Goal: Task Accomplishment & Management: Manage account settings

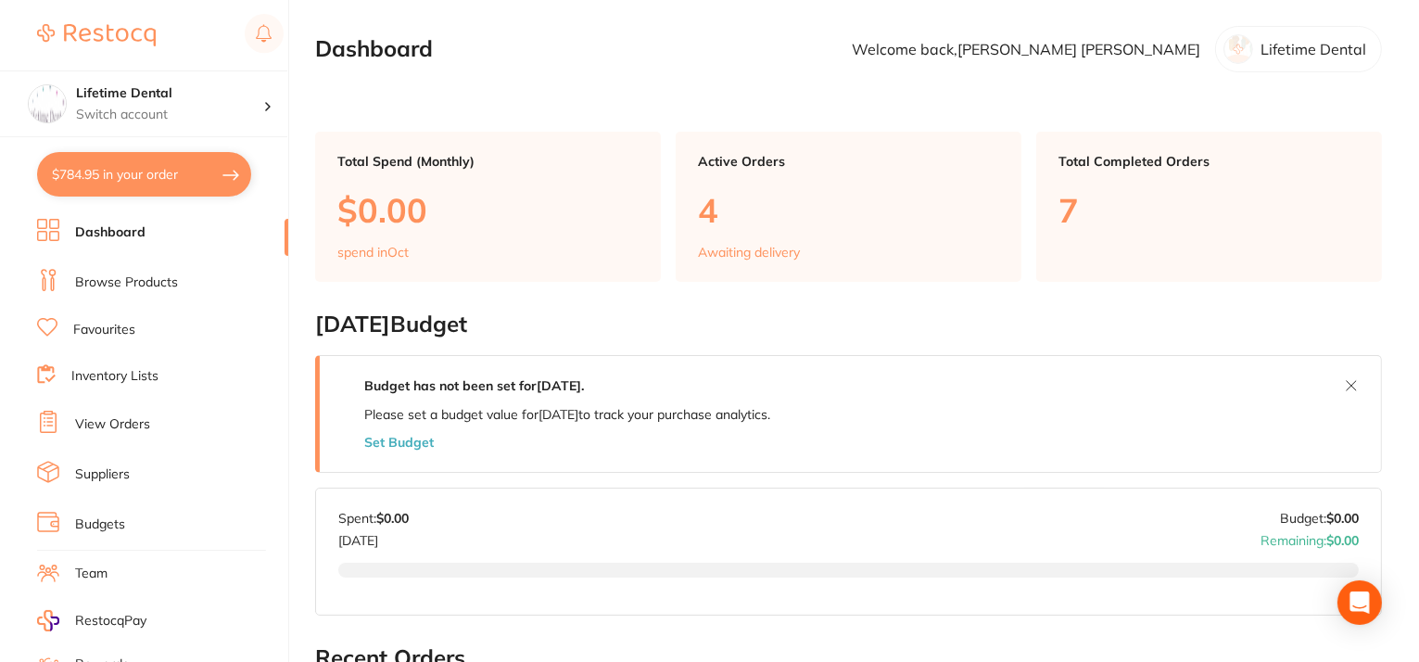
click at [136, 180] on button "$784.95 in your order" at bounding box center [144, 174] width 214 height 44
checkbox input "true"
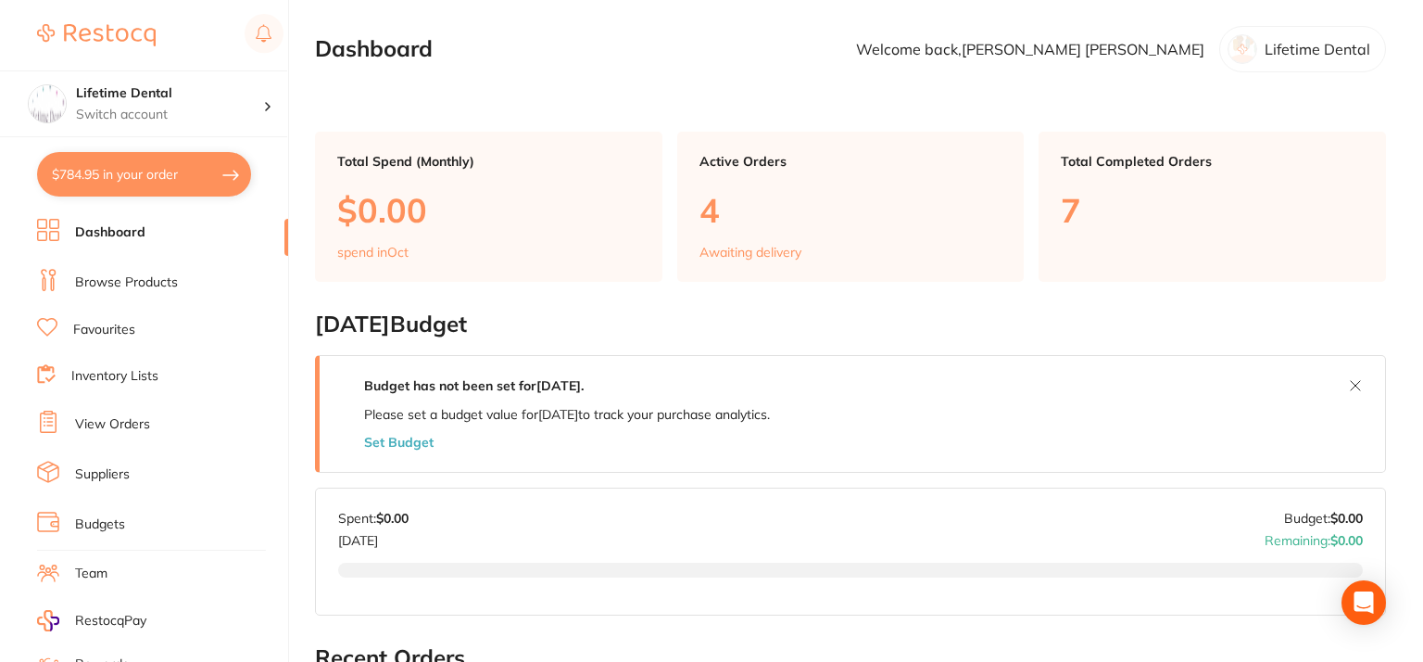
checkbox input "true"
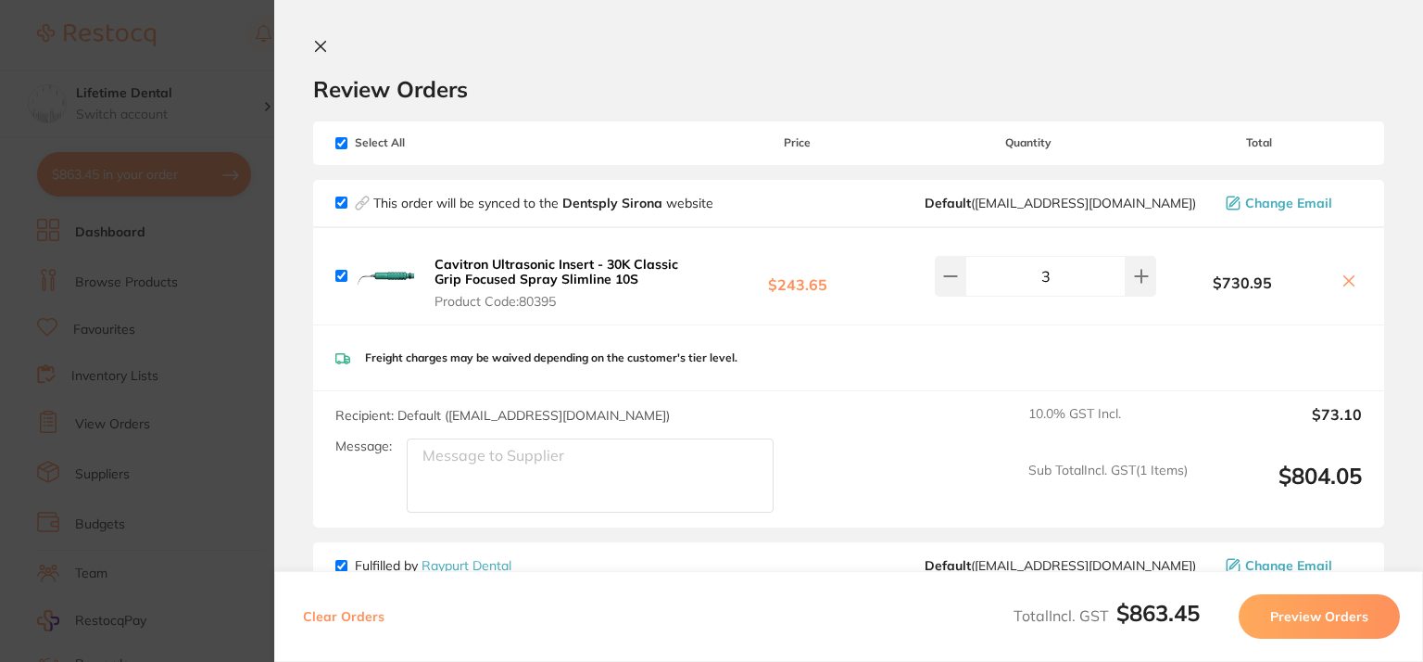
click at [317, 45] on icon at bounding box center [320, 46] width 15 height 15
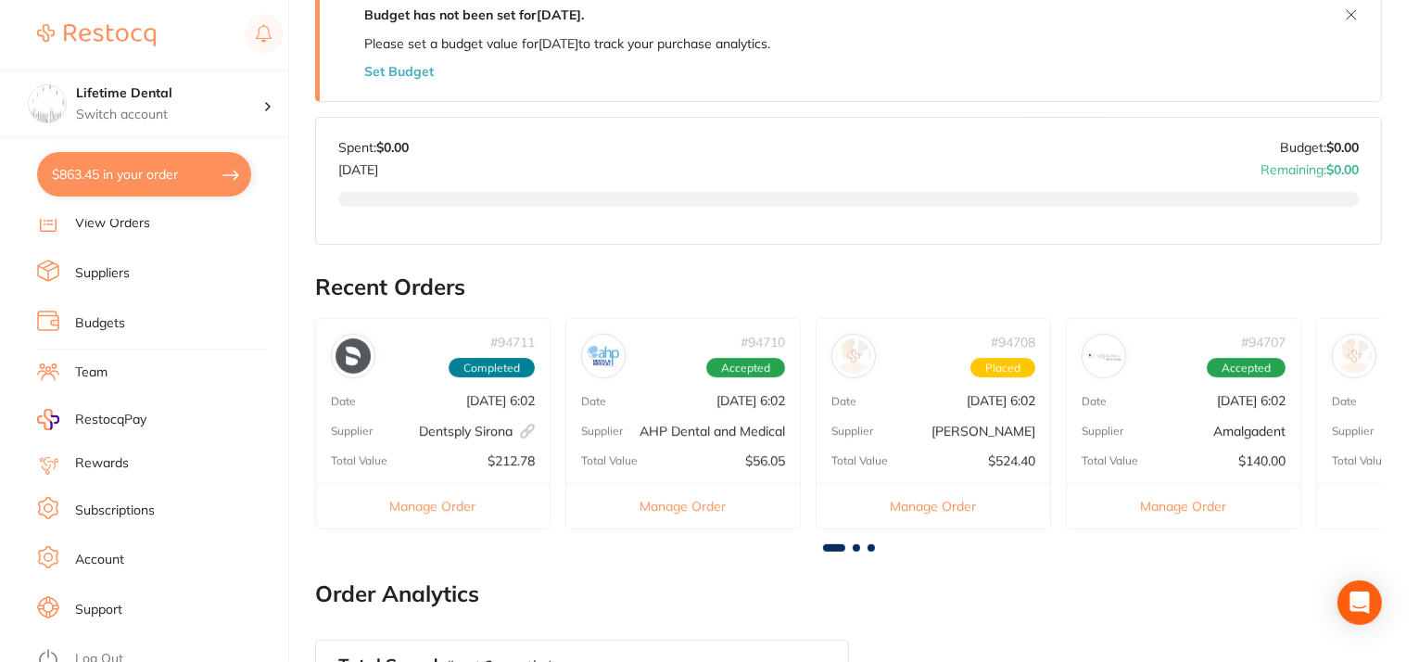
scroll to position [371, 0]
click at [89, 555] on link "Account" at bounding box center [99, 559] width 49 height 19
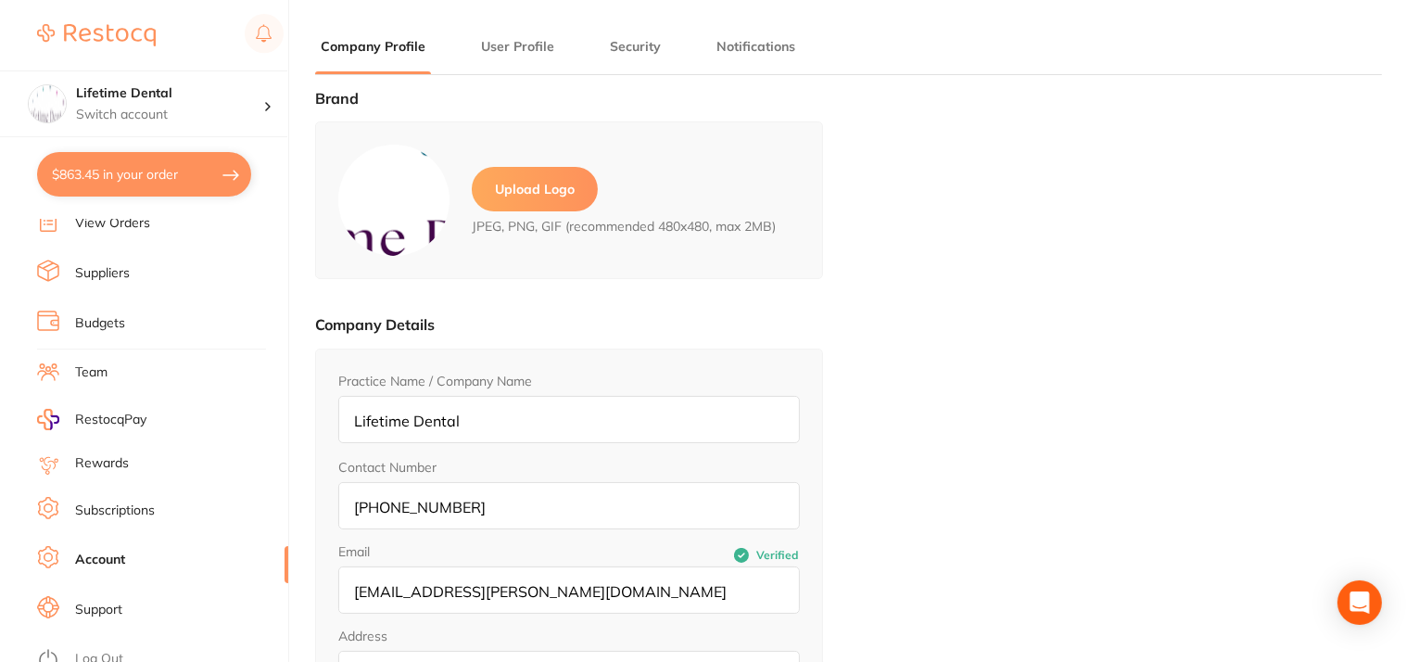
type input "[PERSON_NAME]"
type input "[EMAIL_ADDRESS][PERSON_NAME][DOMAIN_NAME]"
click at [635, 47] on button "Security" at bounding box center [635, 47] width 62 height 18
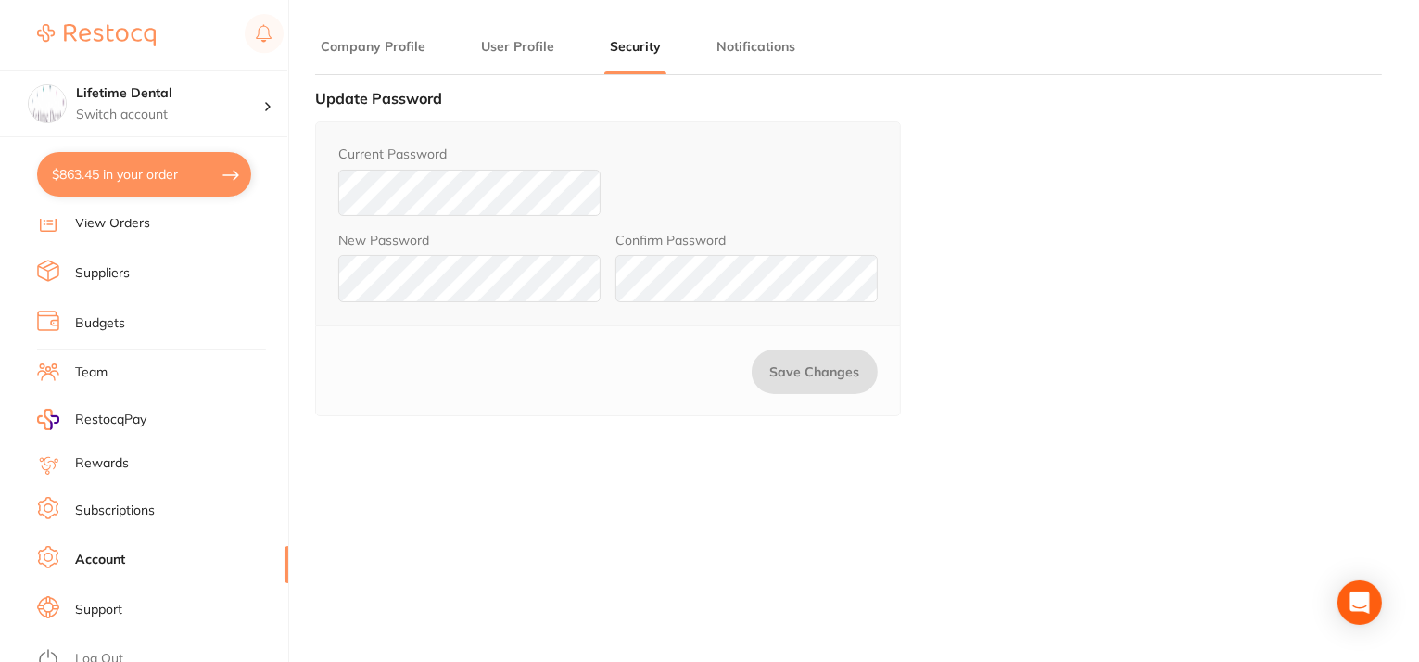
click at [487, 50] on button "User Profile" at bounding box center [517, 47] width 84 height 18
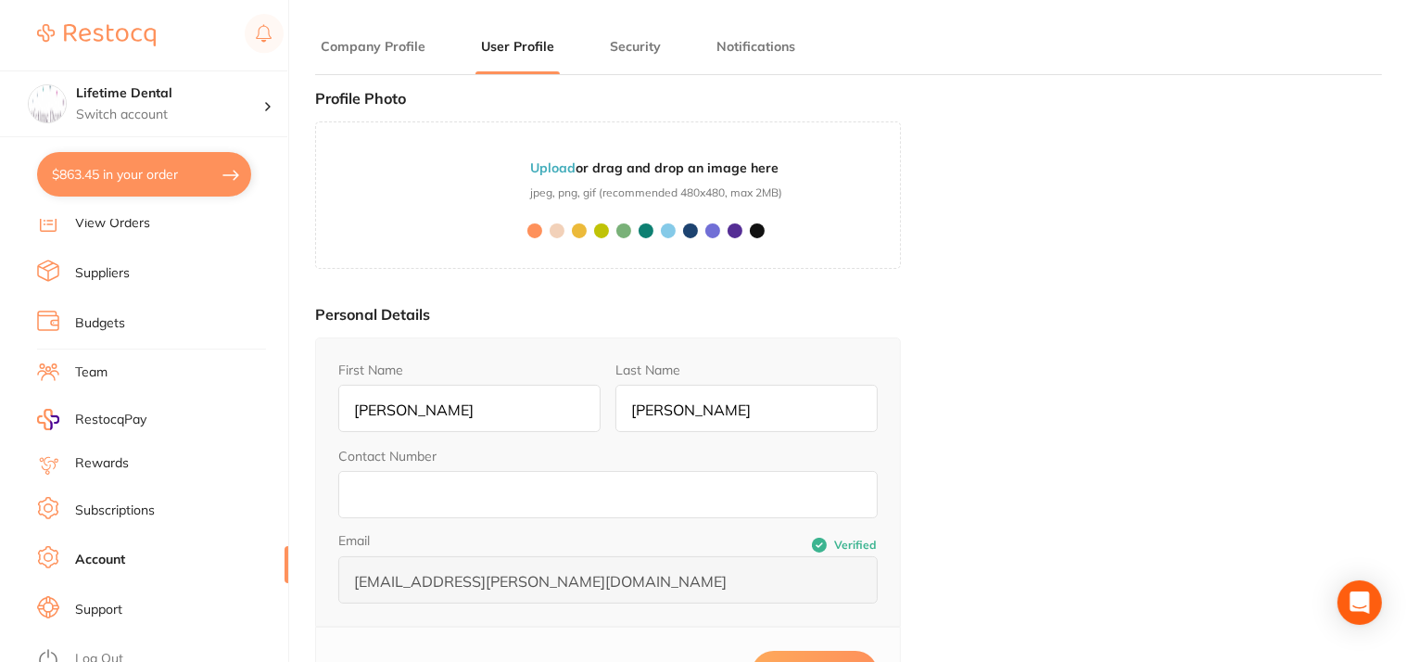
click at [389, 49] on button "Company Profile" at bounding box center [373, 47] width 116 height 18
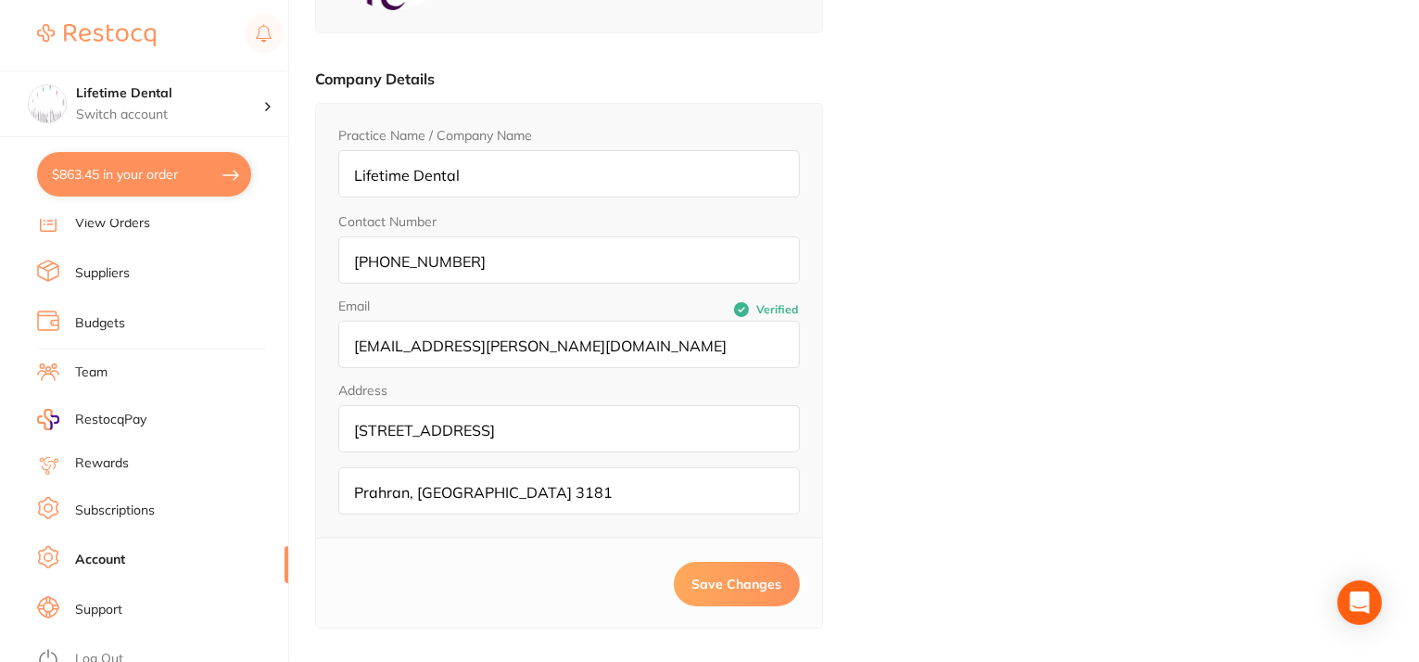
scroll to position [248, 0]
click at [104, 501] on link "Subscriptions" at bounding box center [115, 510] width 80 height 19
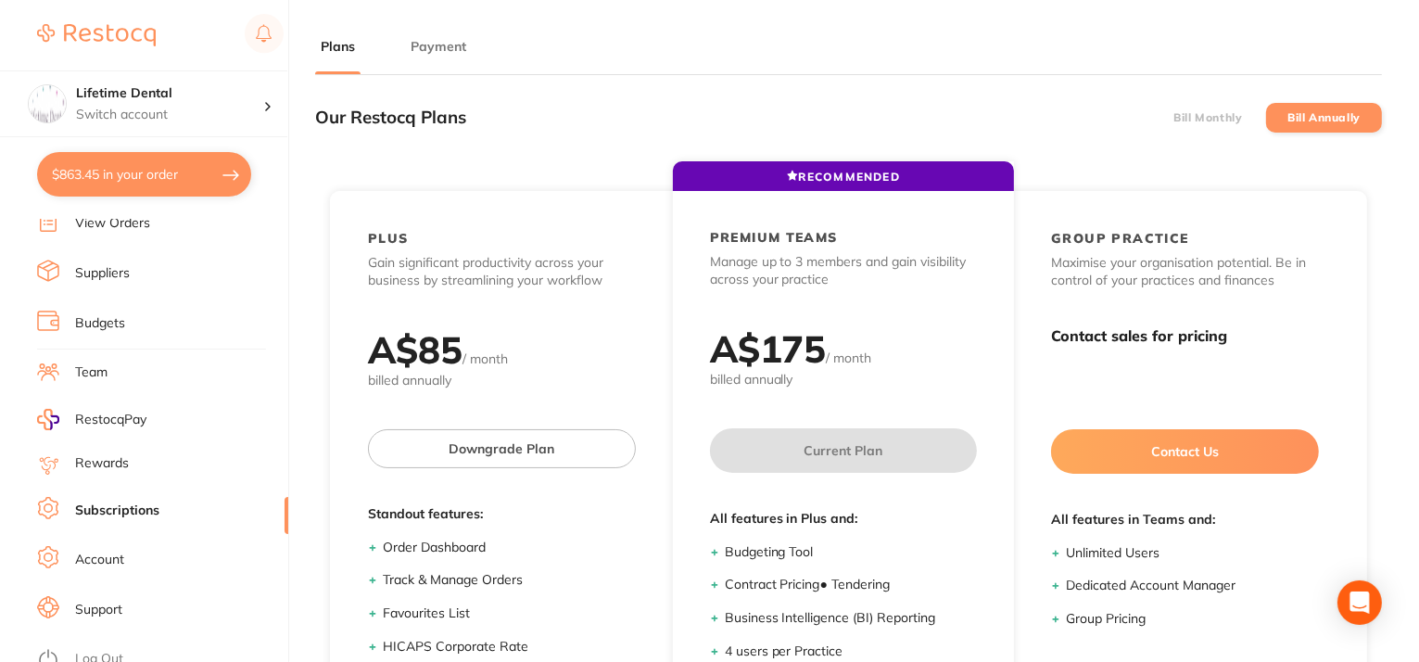
click at [1210, 114] on label "Bill Monthly" at bounding box center [1207, 117] width 69 height 13
click at [1173, 118] on input "Bill Monthly" at bounding box center [1173, 118] width 0 height 0
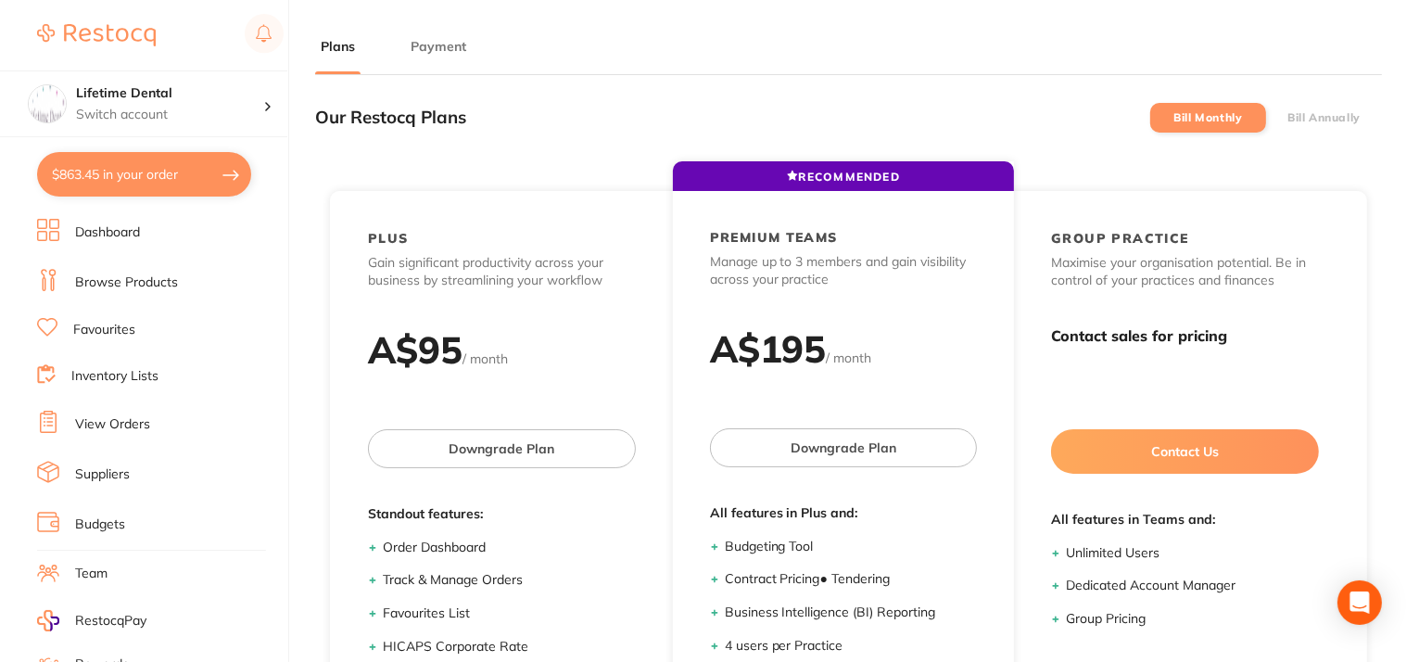
click at [429, 51] on button "Payment" at bounding box center [438, 47] width 67 height 18
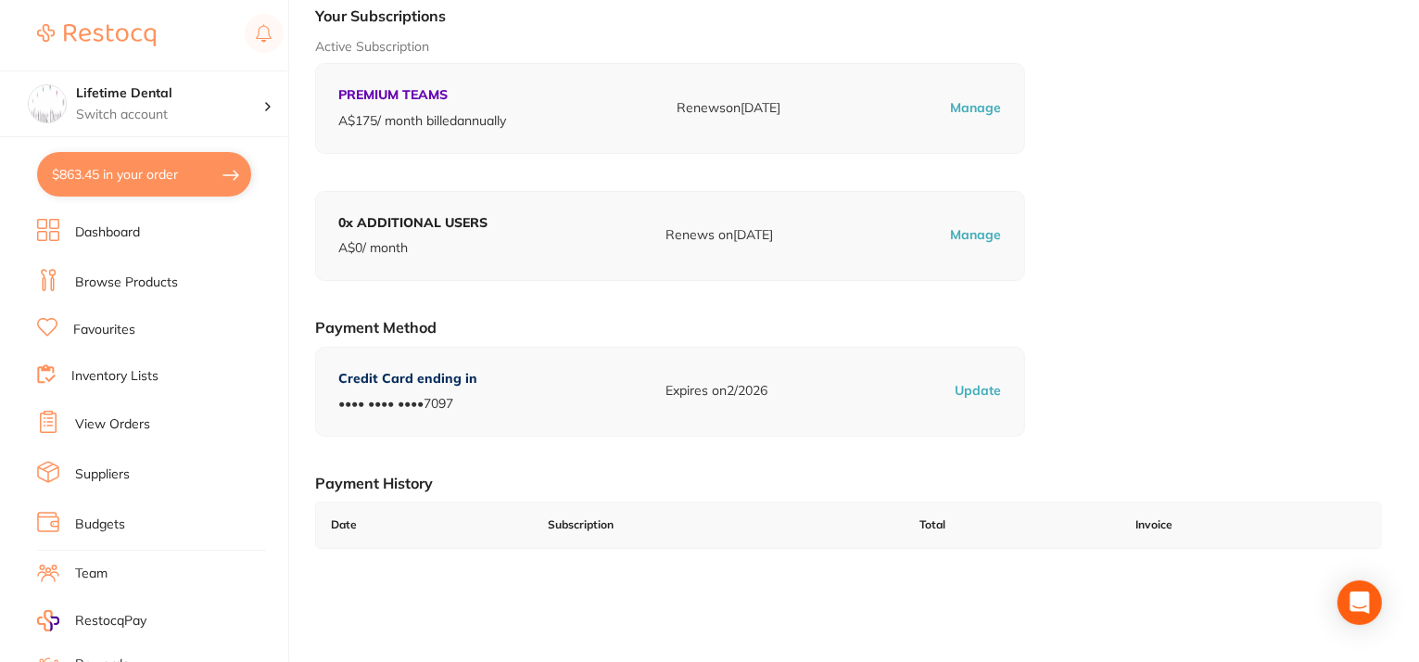
scroll to position [185, 0]
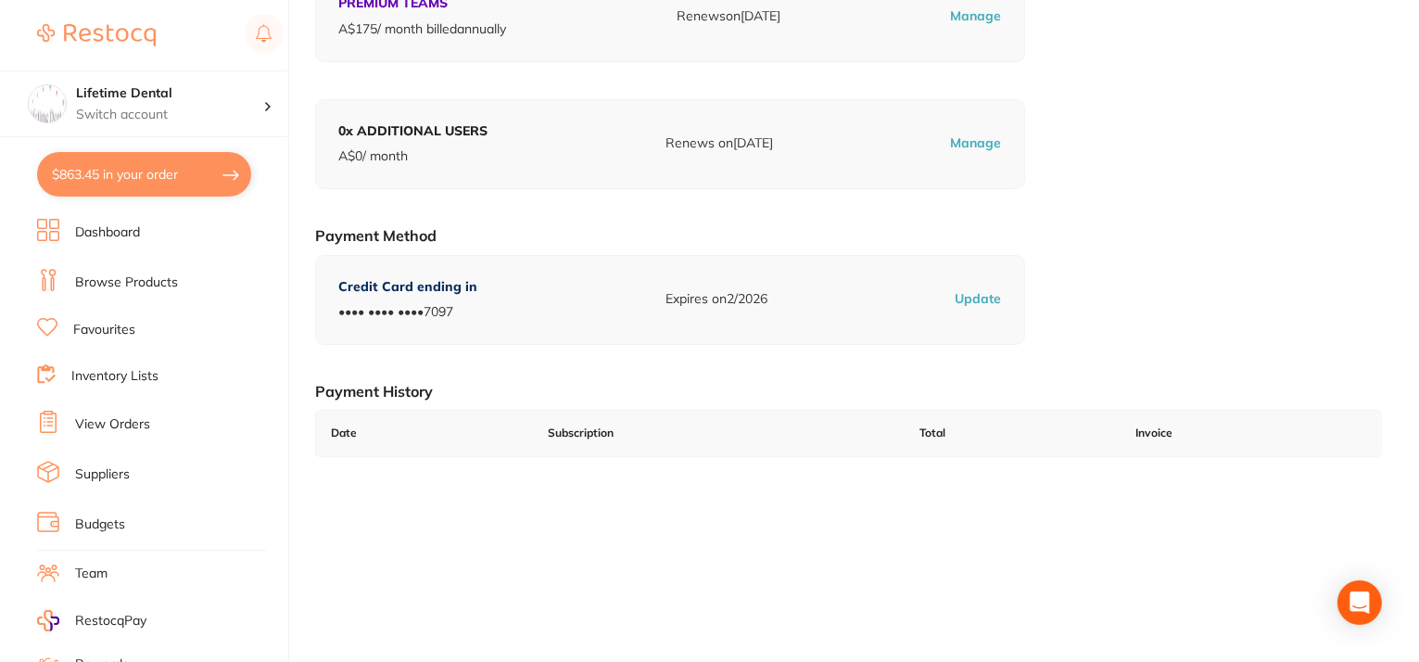
click at [979, 291] on p "Update" at bounding box center [978, 299] width 46 height 19
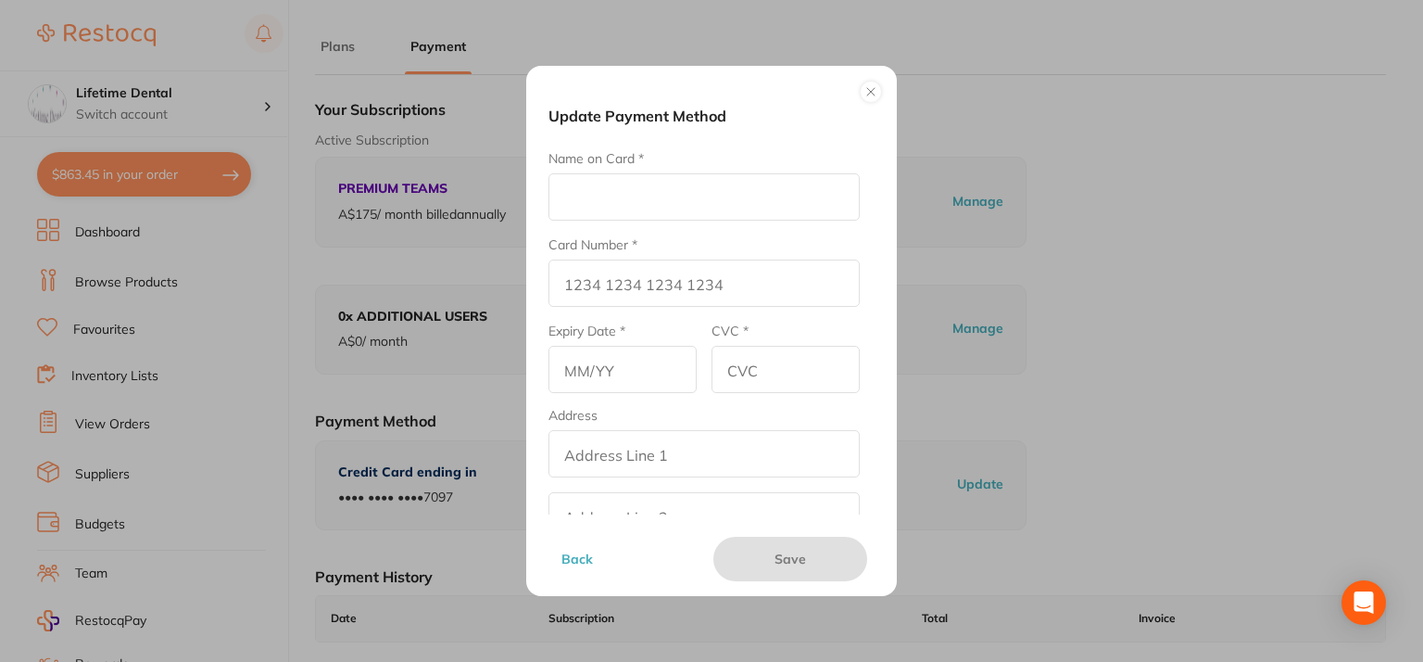
click at [877, 84] on button at bounding box center [871, 92] width 22 height 22
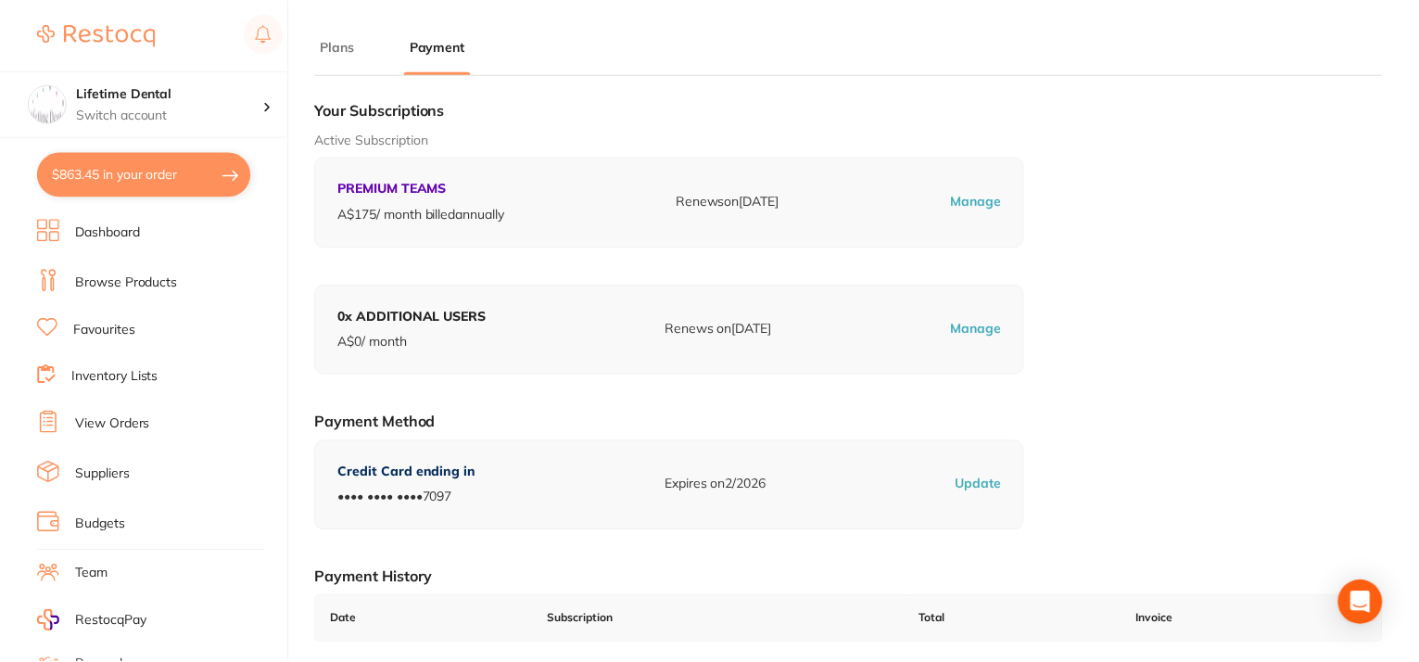
scroll to position [185, 0]
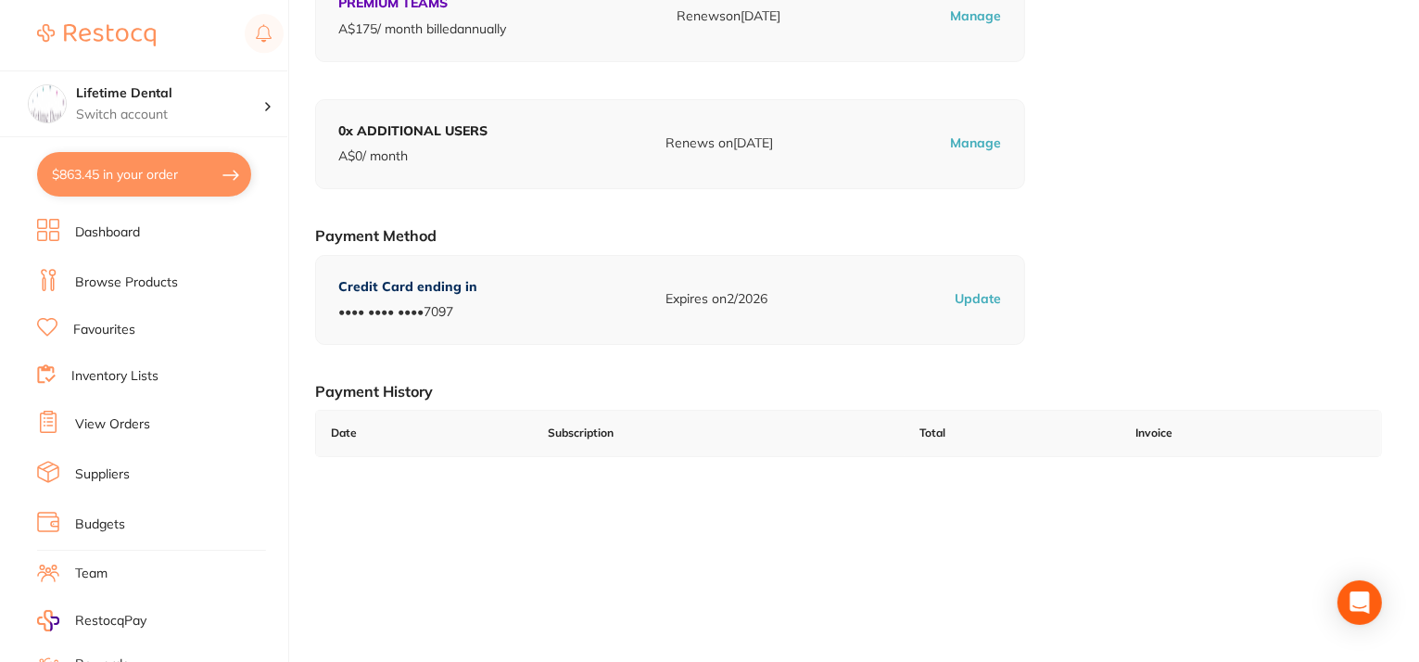
click at [978, 298] on p "Update" at bounding box center [978, 299] width 46 height 19
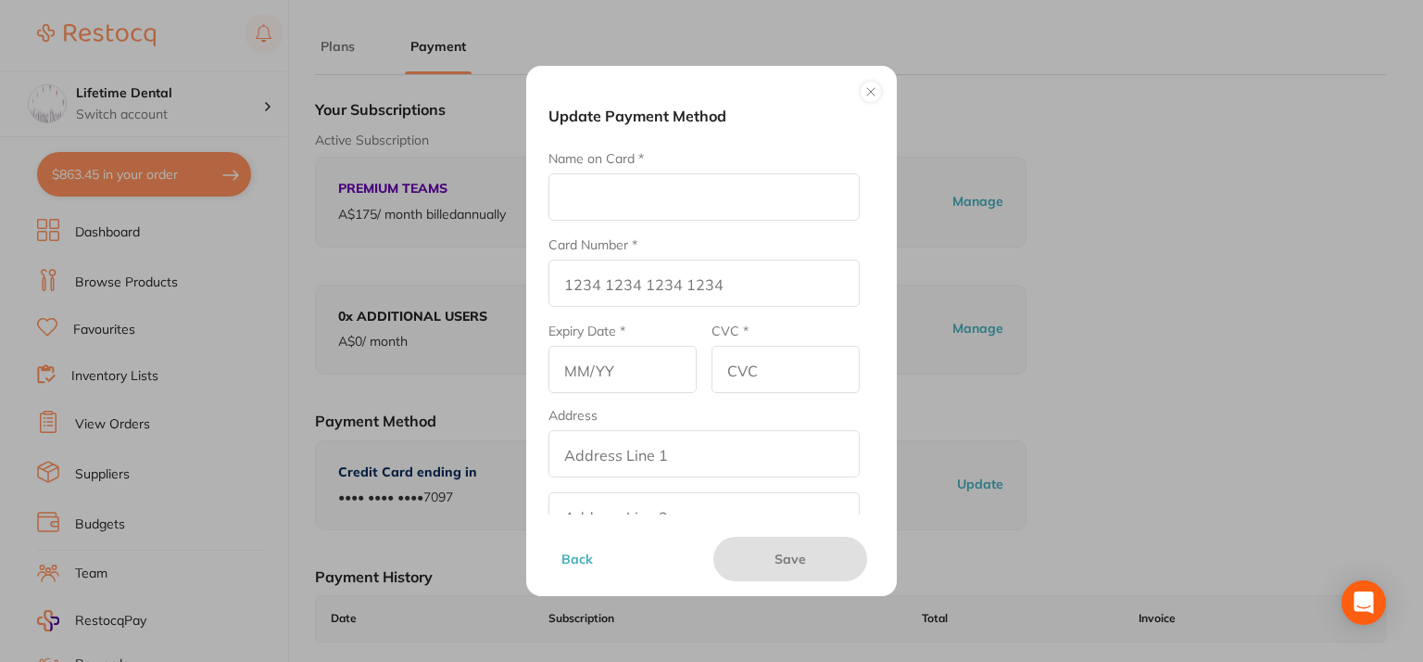
click at [579, 189] on input "Name on Card *" at bounding box center [704, 196] width 311 height 47
type input "[PERSON_NAME]"
click at [638, 281] on input "Card Number *" at bounding box center [704, 282] width 311 height 47
type input "[CREDIT_CARD_NUMBER]"
click at [620, 365] on input "text" at bounding box center [623, 369] width 148 height 47
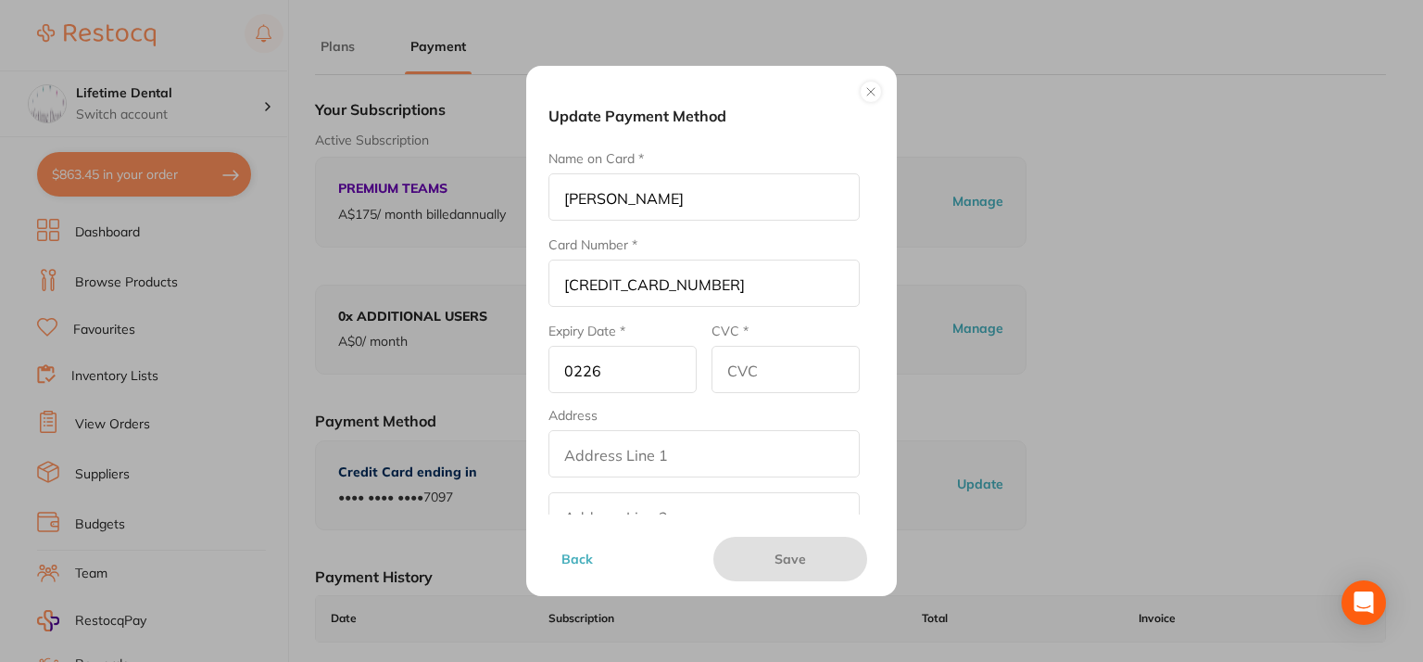
click at [580, 366] on input "0226" at bounding box center [623, 369] width 148 height 47
type input "02/26"
click at [808, 379] on input "CVC *" at bounding box center [786, 369] width 148 height 47
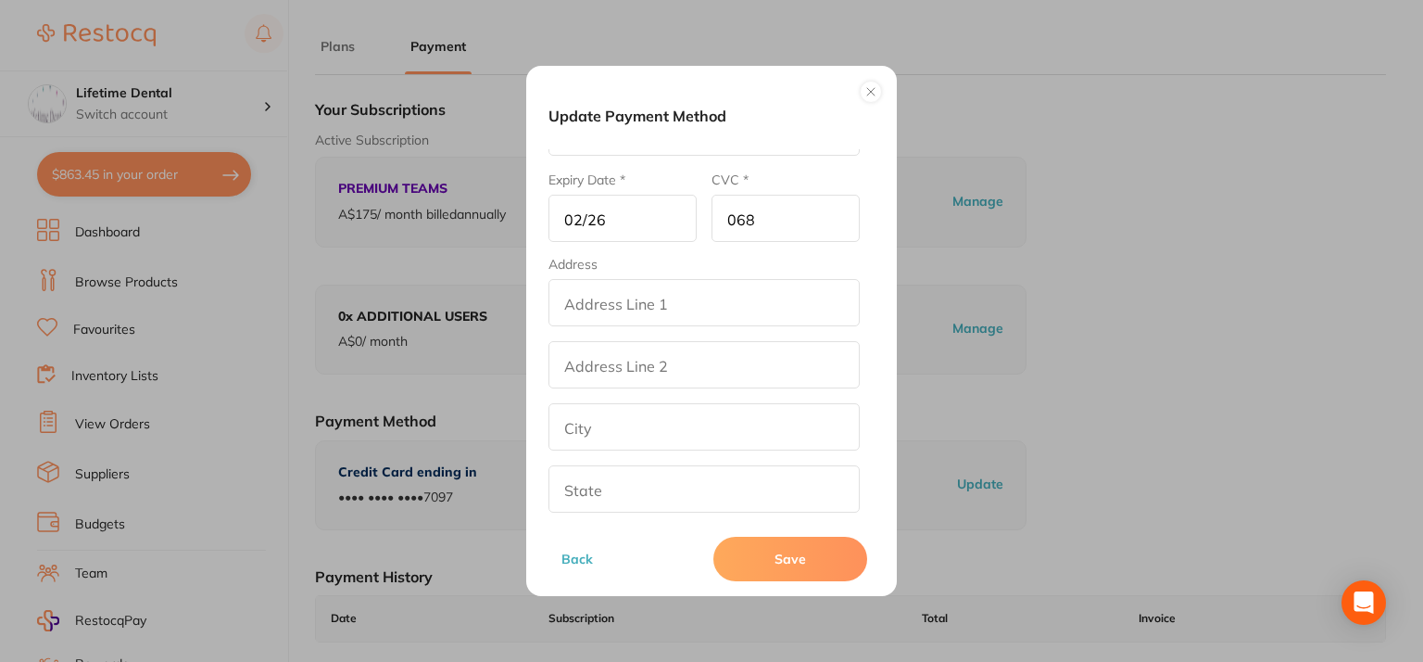
scroll to position [185, 0]
type input "068"
click at [663, 269] on input "addressLineOne" at bounding box center [704, 268] width 311 height 47
type input "[STREET_ADDRESS]"
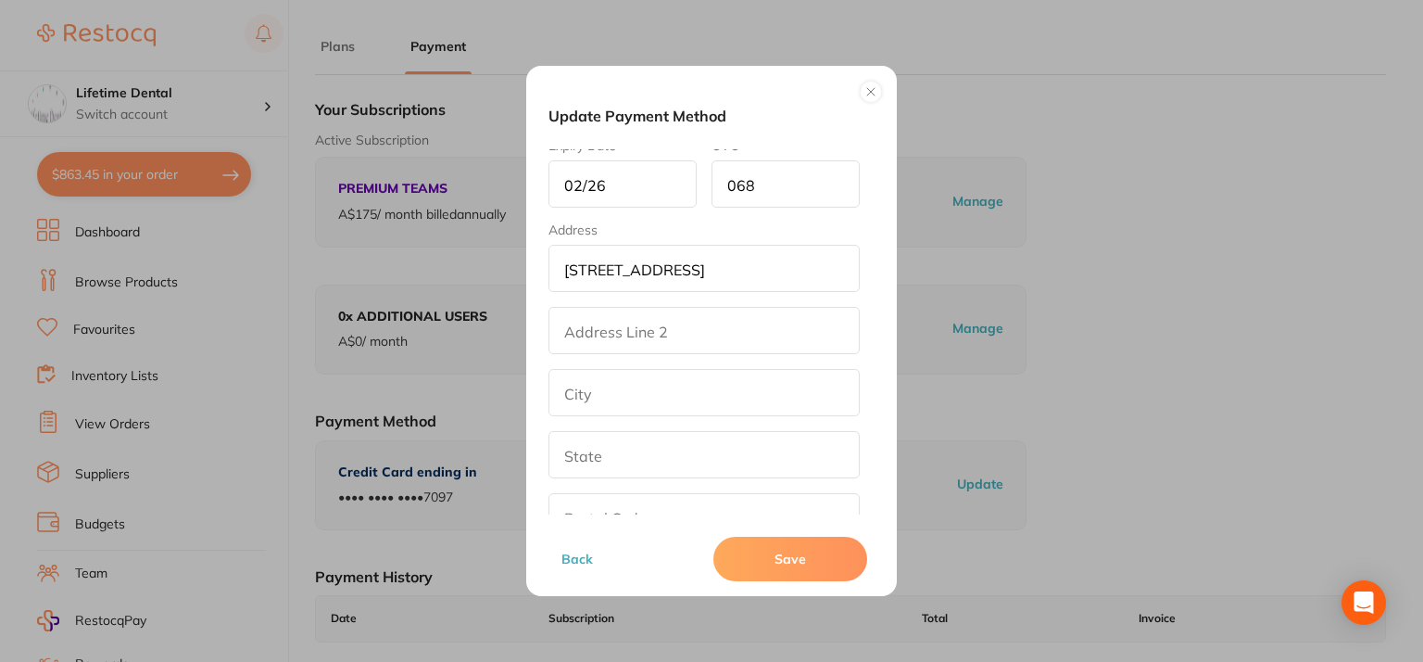
type input "Prahran"
type input "VIC"
type input "3181"
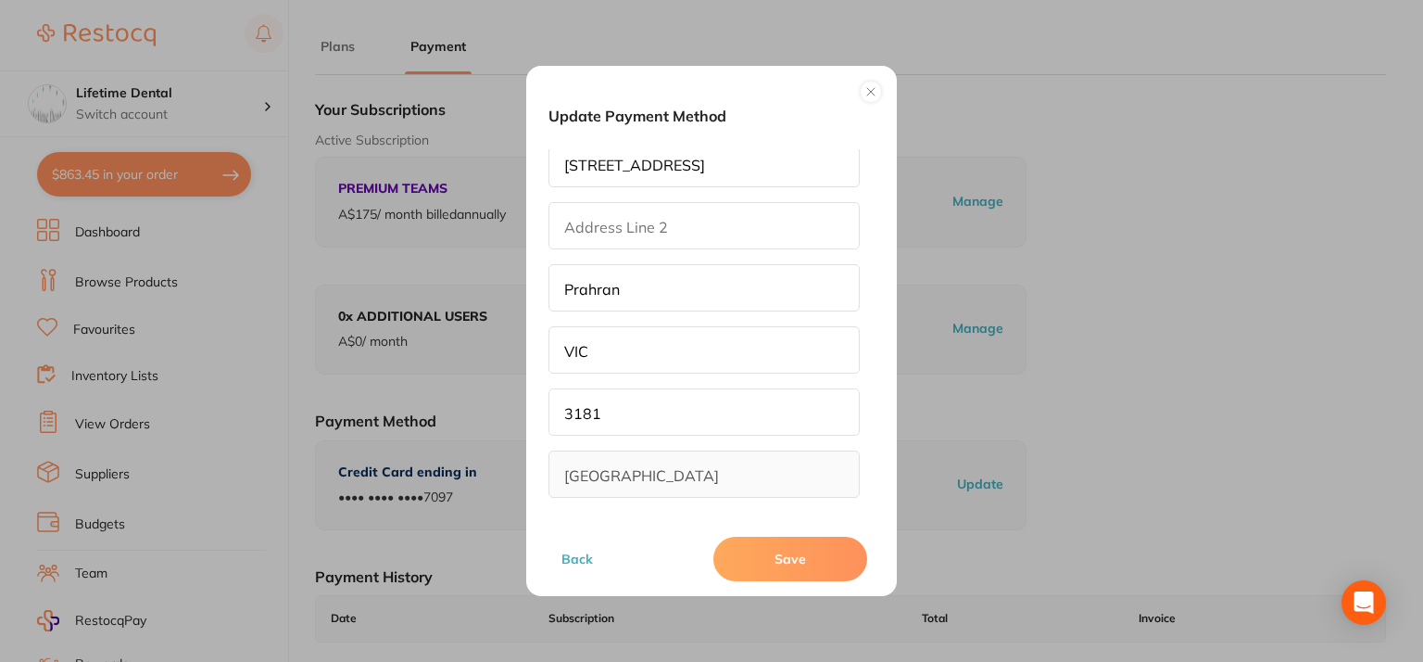
scroll to position [291, 0]
click at [809, 561] on button "Save" at bounding box center [791, 559] width 154 height 44
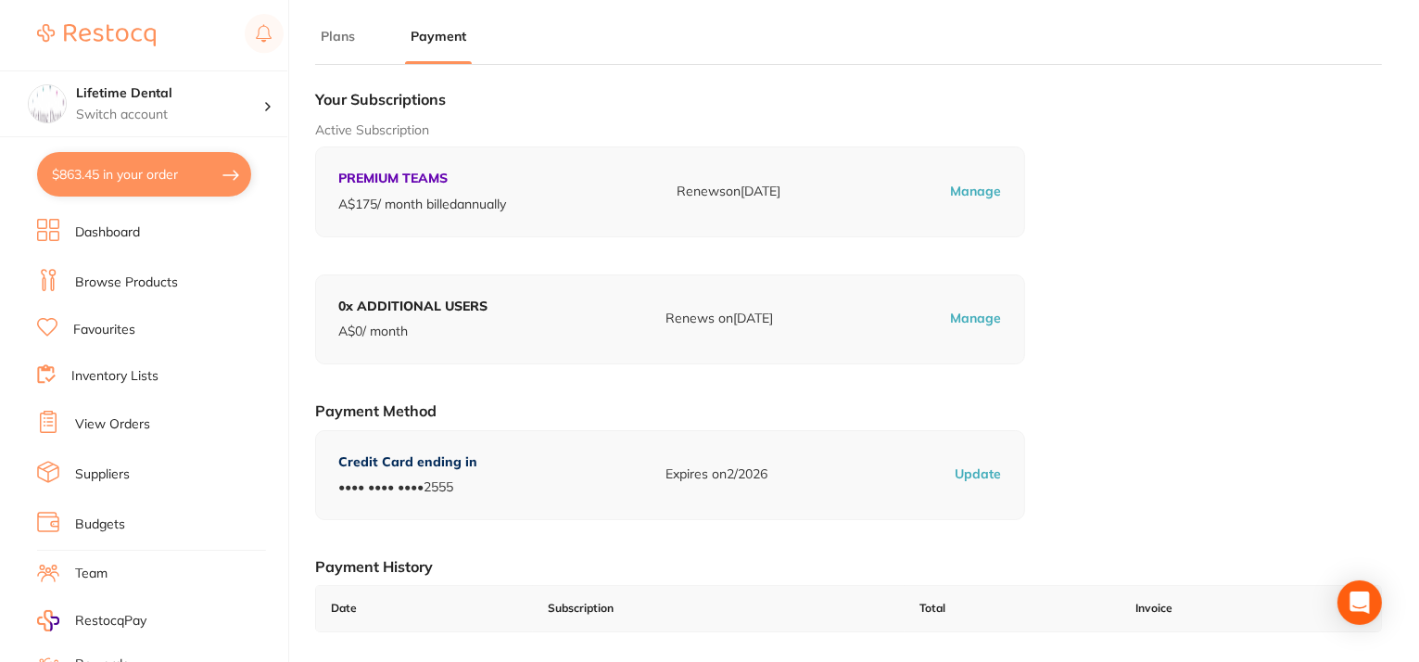
scroll to position [0, 0]
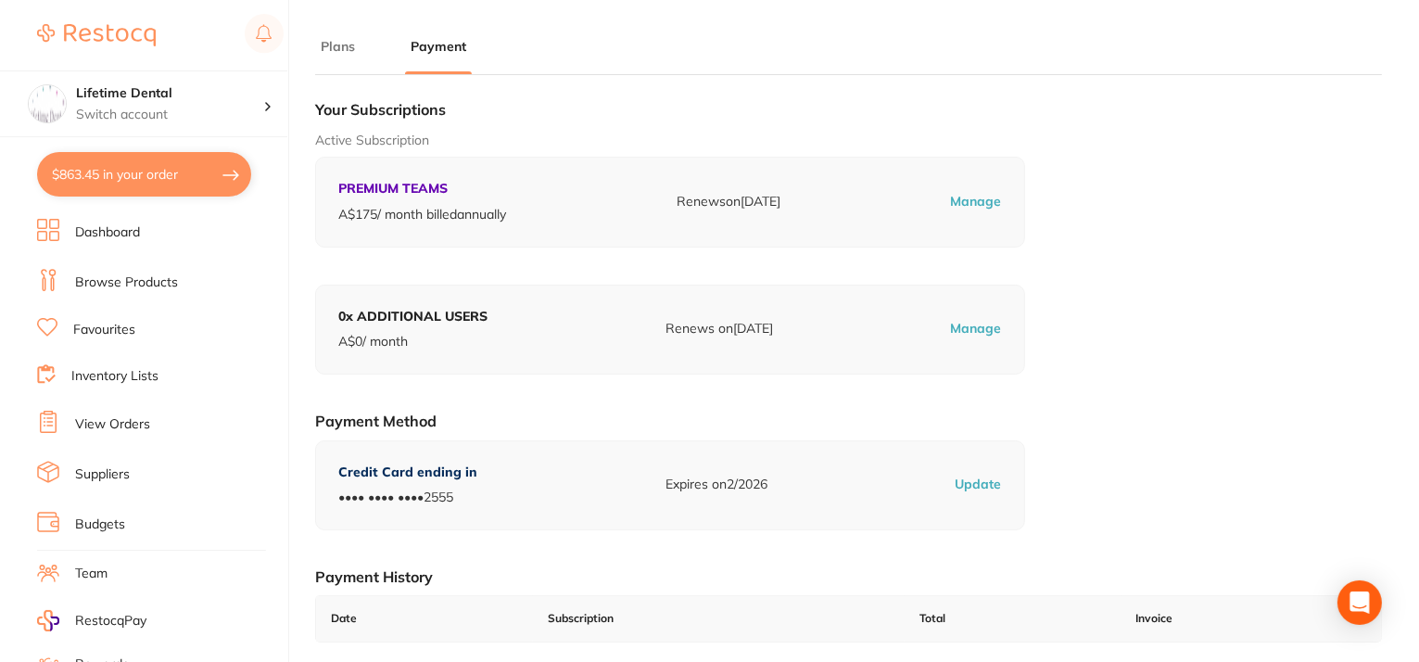
click at [1350, 448] on div "Your Subscriptions Active Subscription PREMIUM TEAMS A$ 175 / month billed annu…" at bounding box center [848, 381] width 1067 height 582
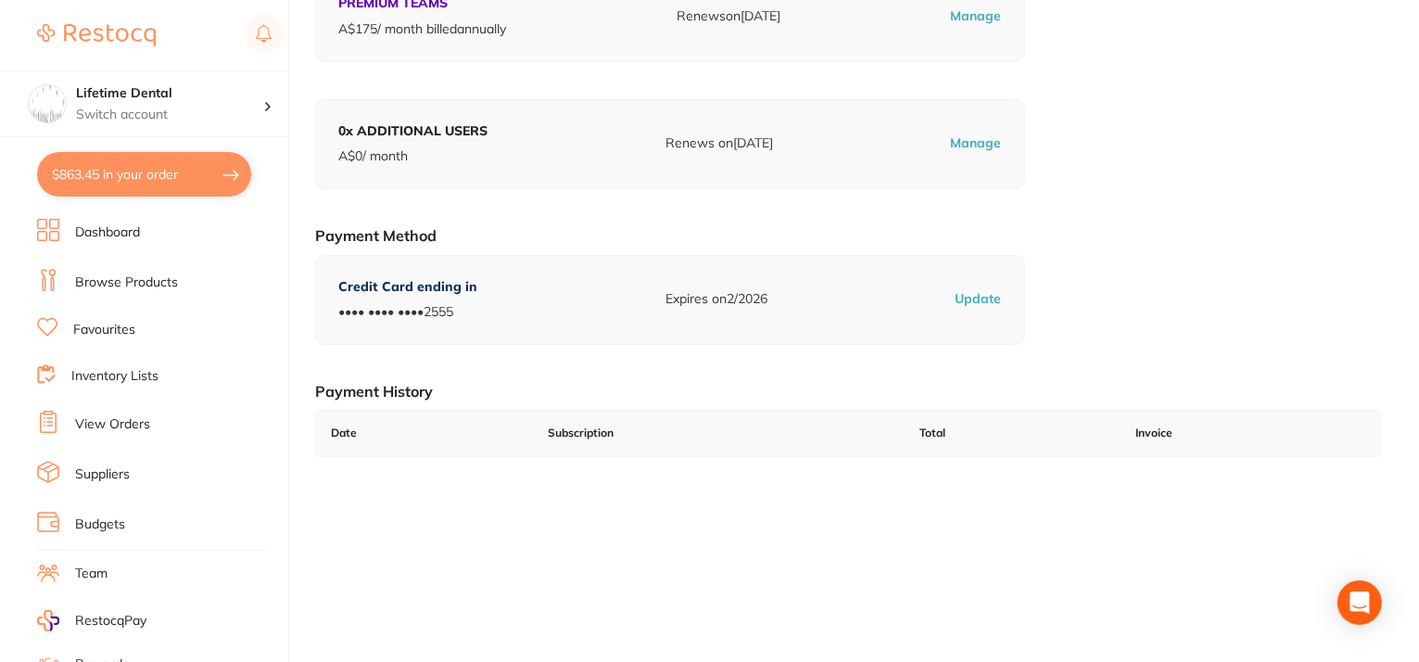
scroll to position [93, 0]
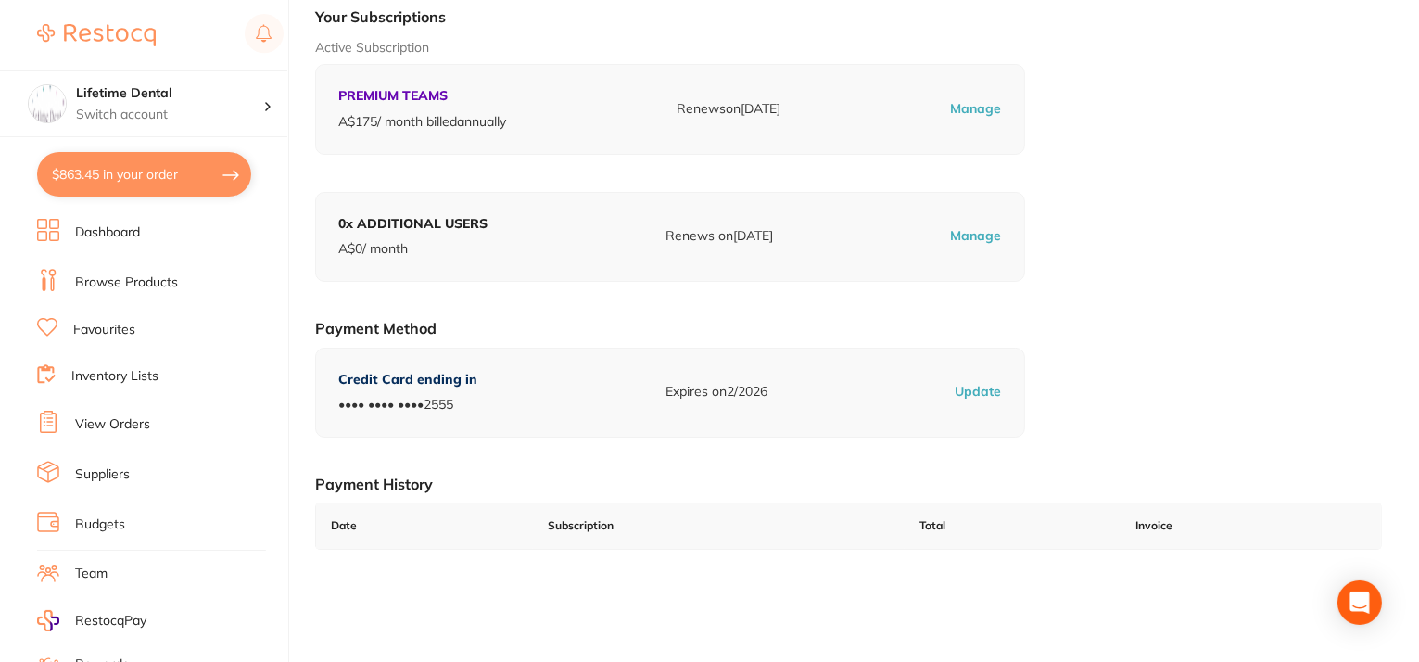
drag, startPoint x: 1258, startPoint y: 118, endPoint x: 1219, endPoint y: 124, distance: 39.5
click at [1258, 118] on div "Active Subscription PREMIUM TEAMS A$ 175 / month billed annually Renews on [DAT…" at bounding box center [848, 97] width 1067 height 116
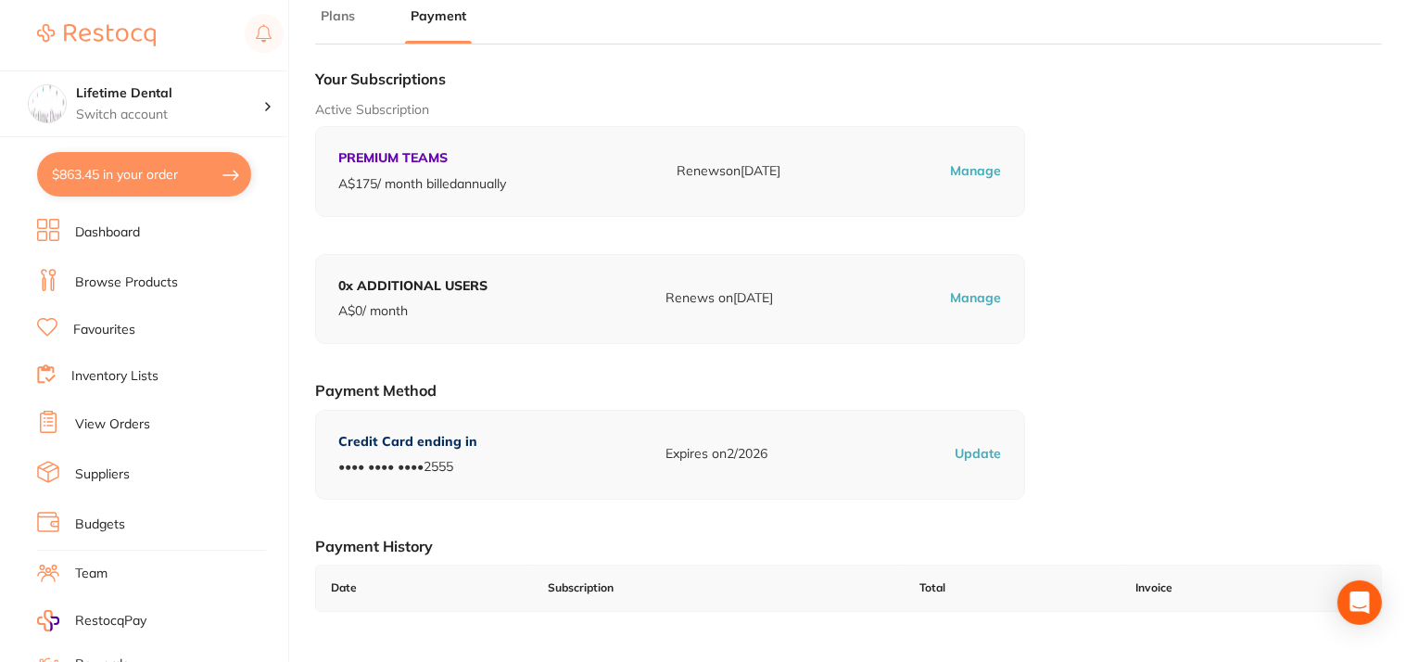
scroll to position [0, 0]
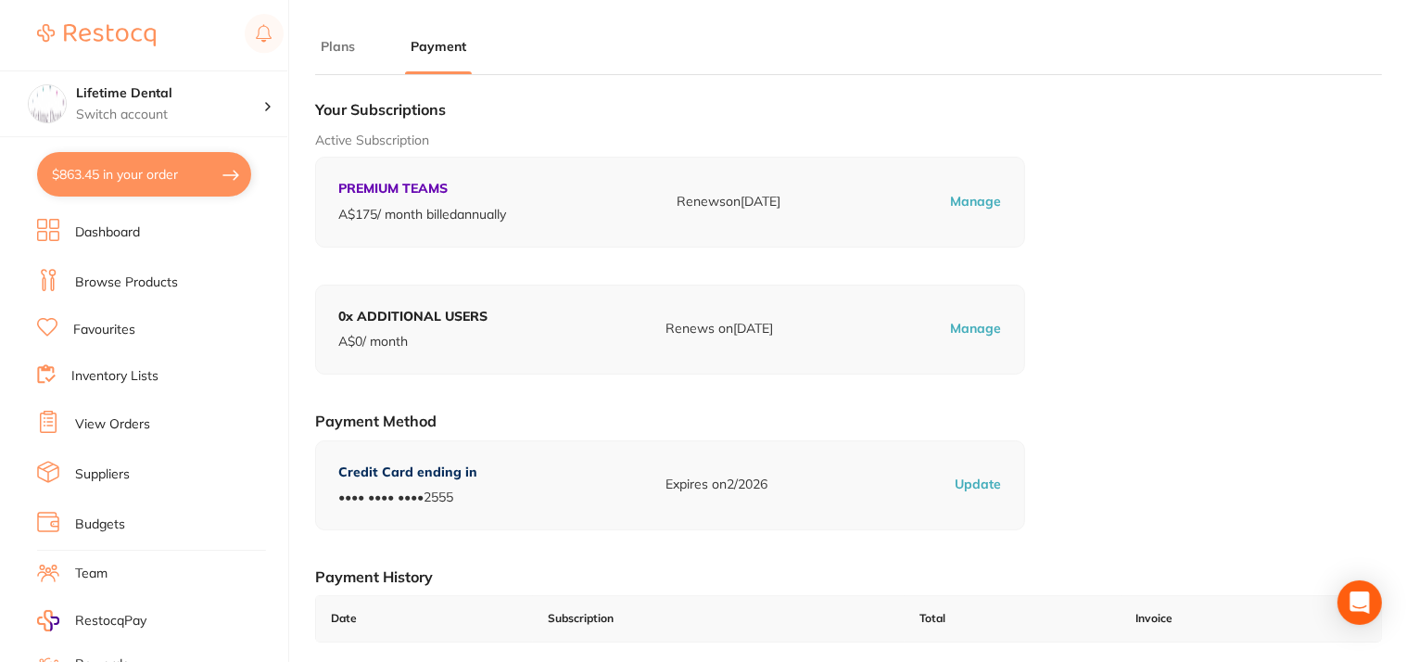
click at [156, 174] on button "$863.45 in your order" at bounding box center [144, 174] width 214 height 44
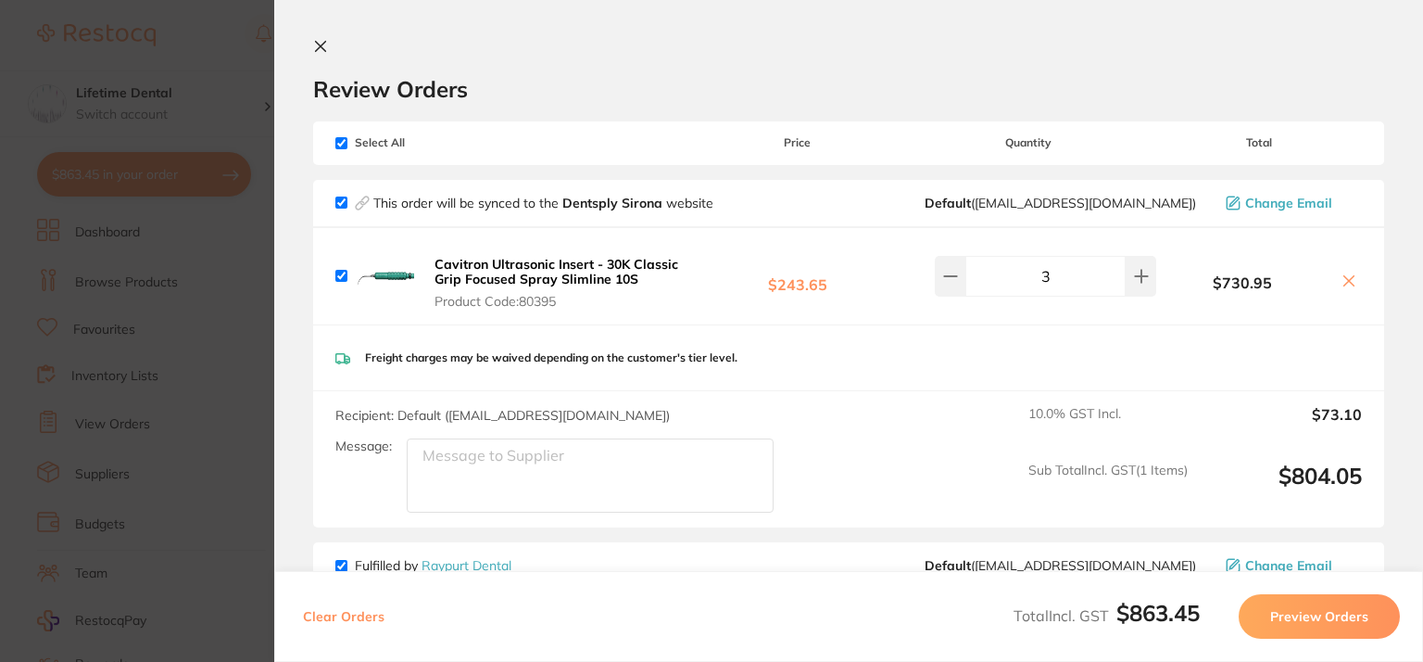
click at [208, 40] on section "Update RRP Set your pre negotiated price for this item. Item Agreed RRP (excl. …" at bounding box center [711, 331] width 1423 height 662
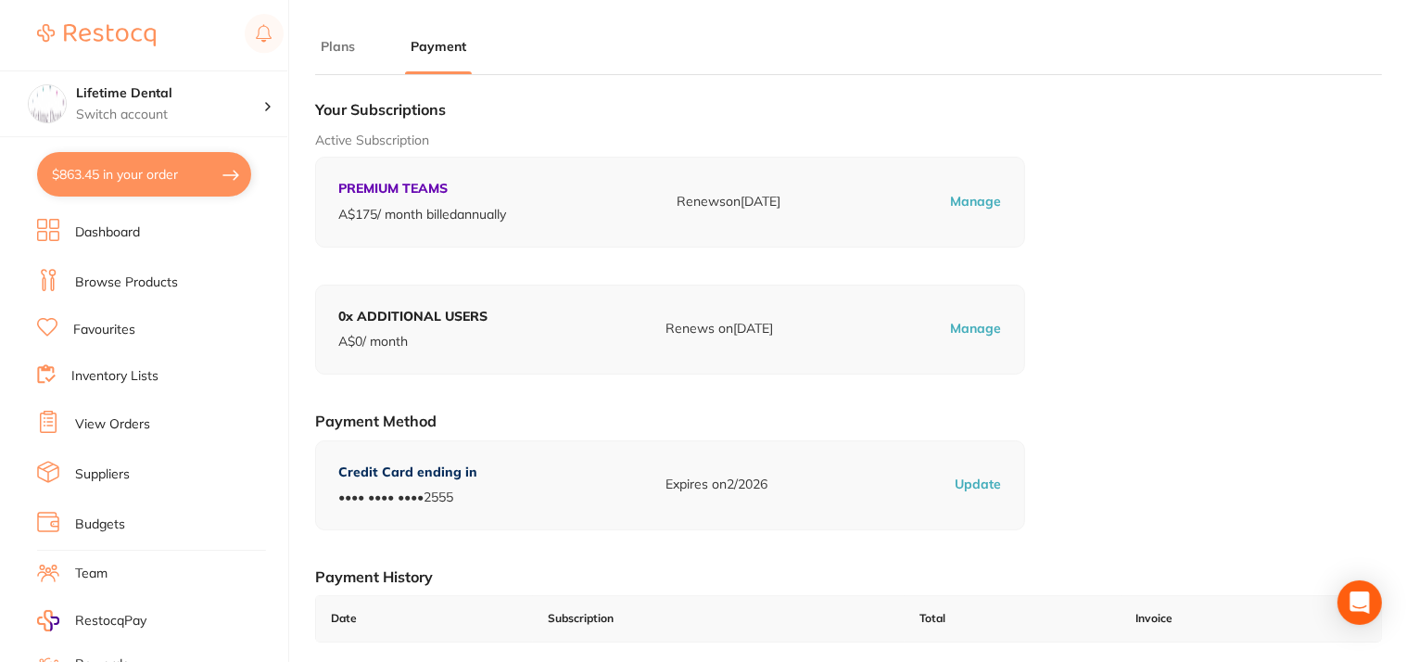
click at [105, 233] on link "Dashboard" at bounding box center [107, 232] width 65 height 19
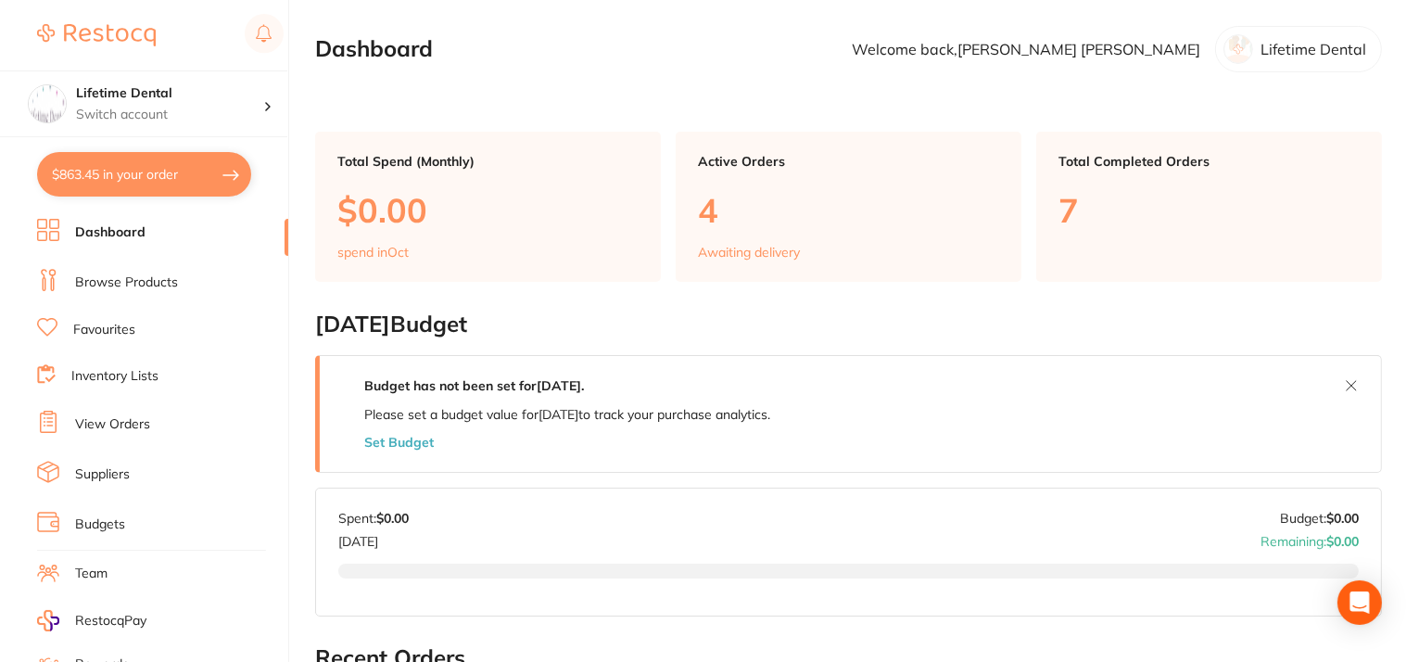
click at [761, 222] on p "4" at bounding box center [848, 210] width 301 height 38
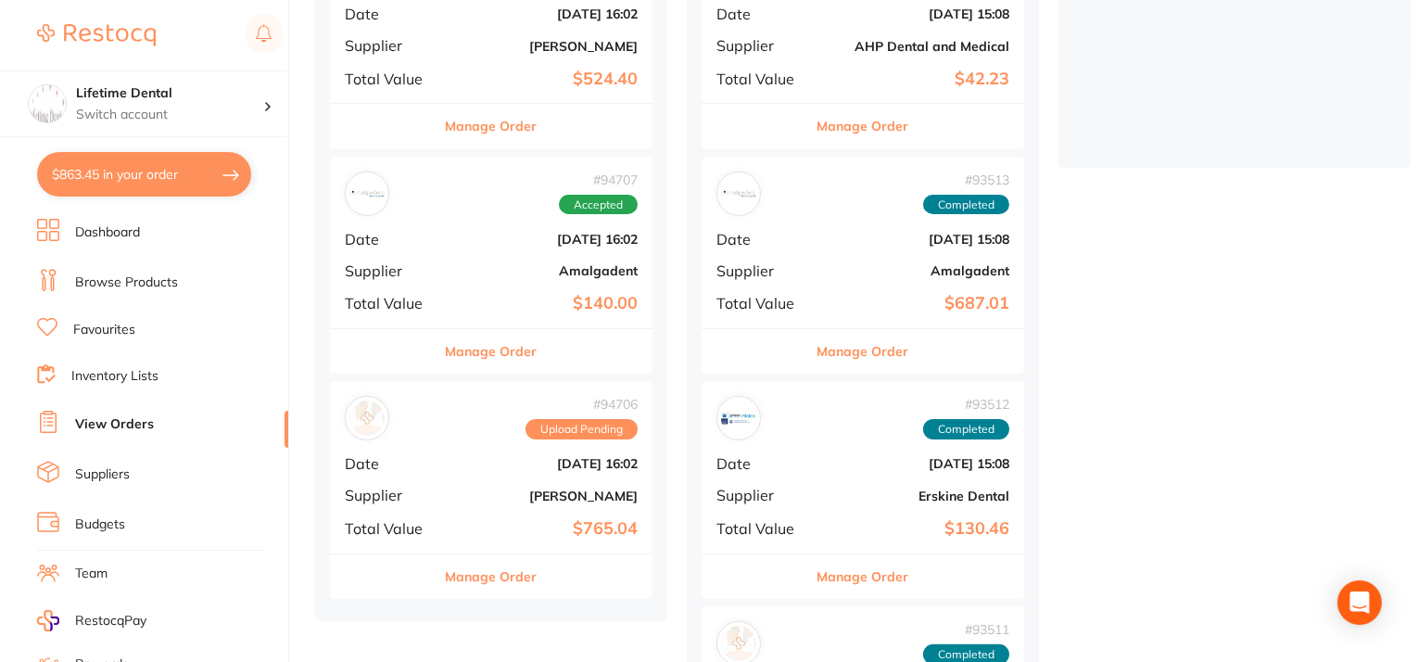
scroll to position [556, 0]
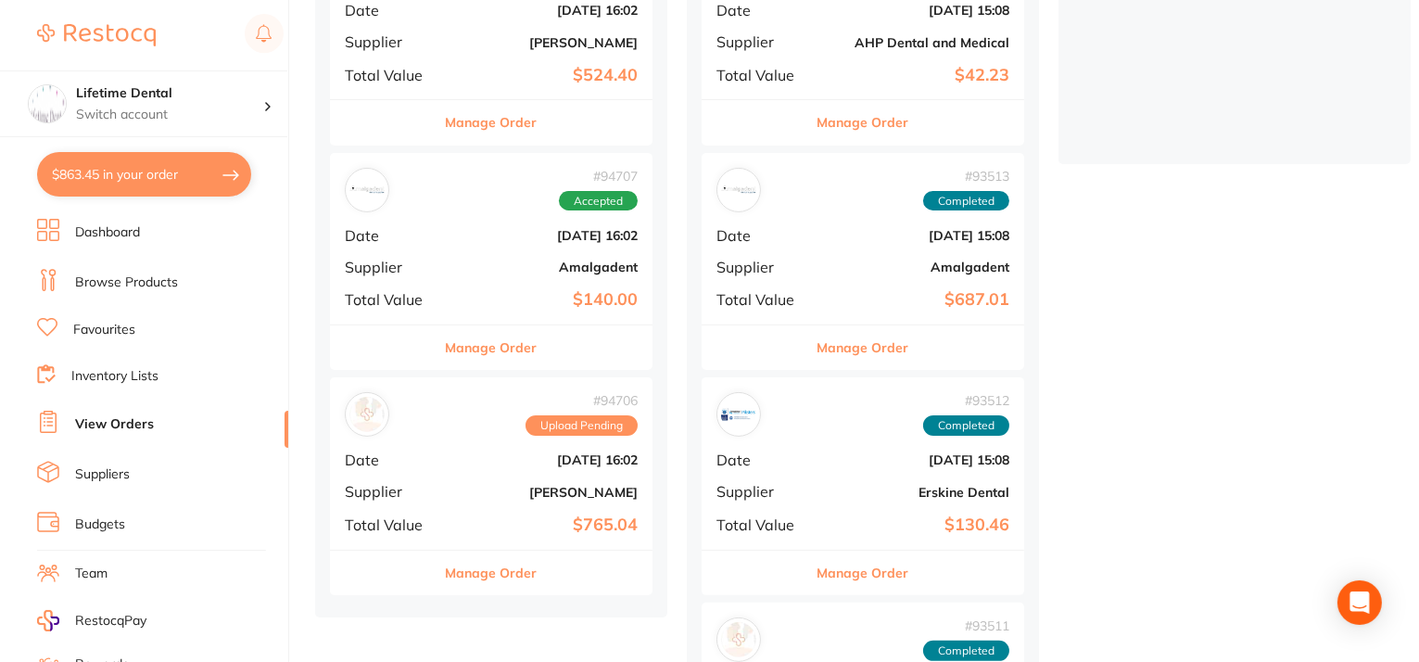
click at [482, 569] on button "Manage Order" at bounding box center [492, 572] width 92 height 44
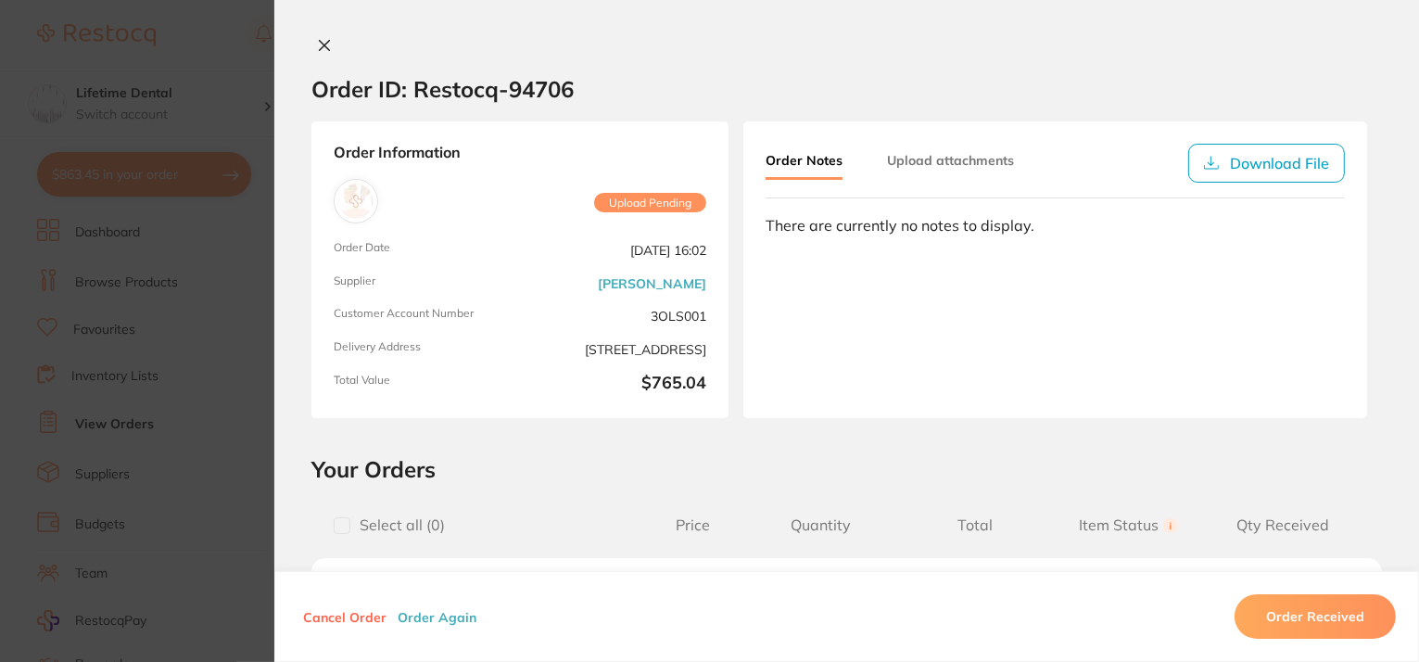
click at [322, 42] on icon at bounding box center [325, 46] width 10 height 10
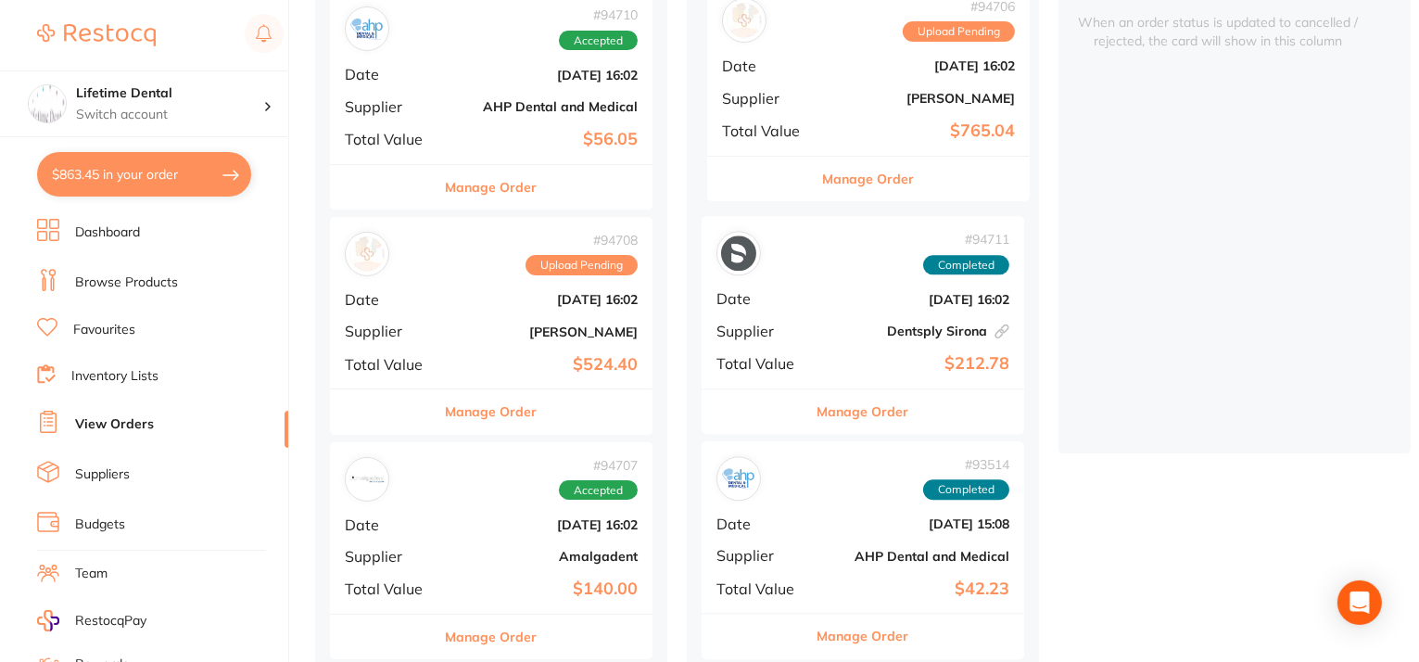
scroll to position [165, 0]
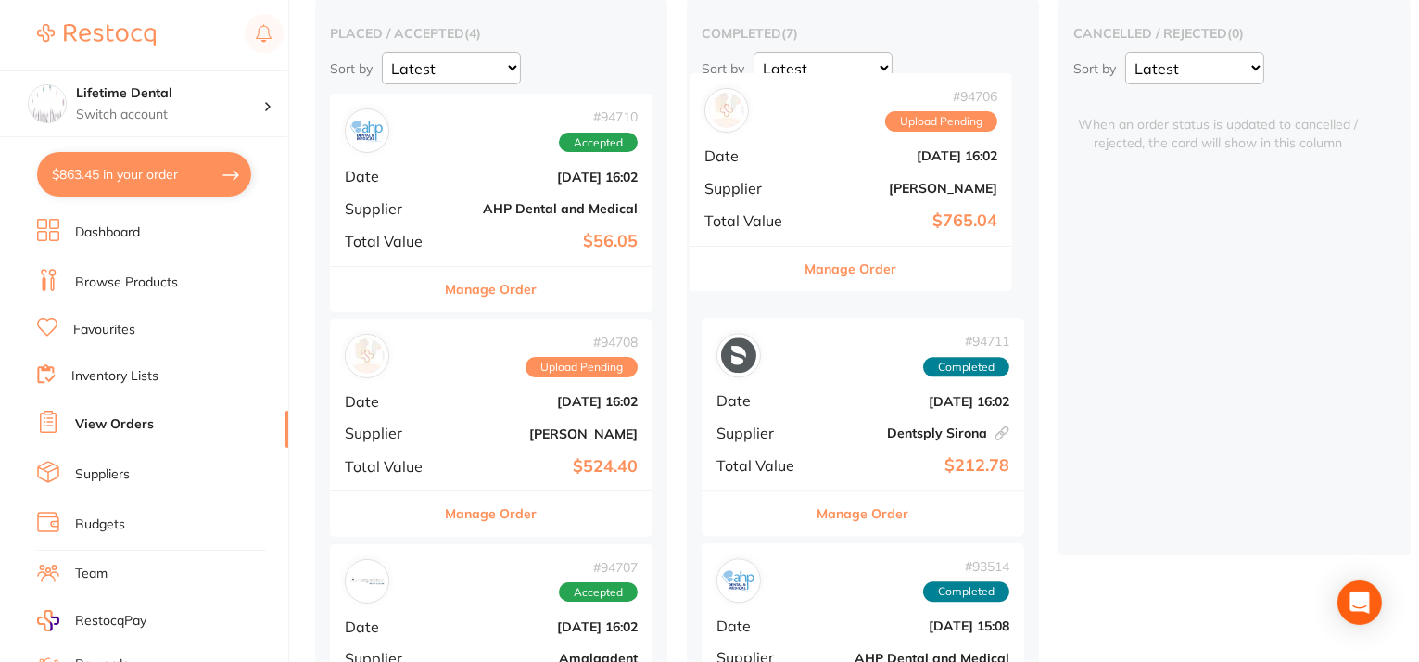
drag, startPoint x: 465, startPoint y: 430, endPoint x: 830, endPoint y: 219, distance: 421.8
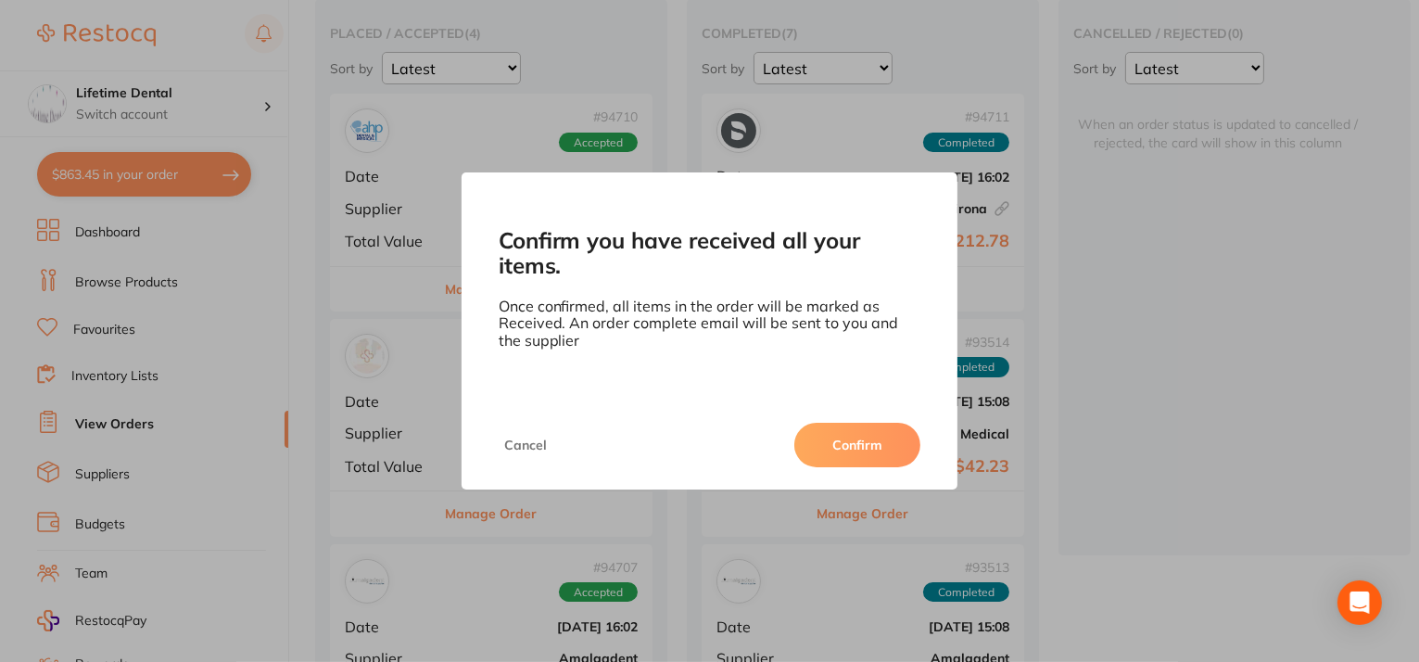
click at [853, 453] on button "Confirm" at bounding box center [857, 445] width 126 height 44
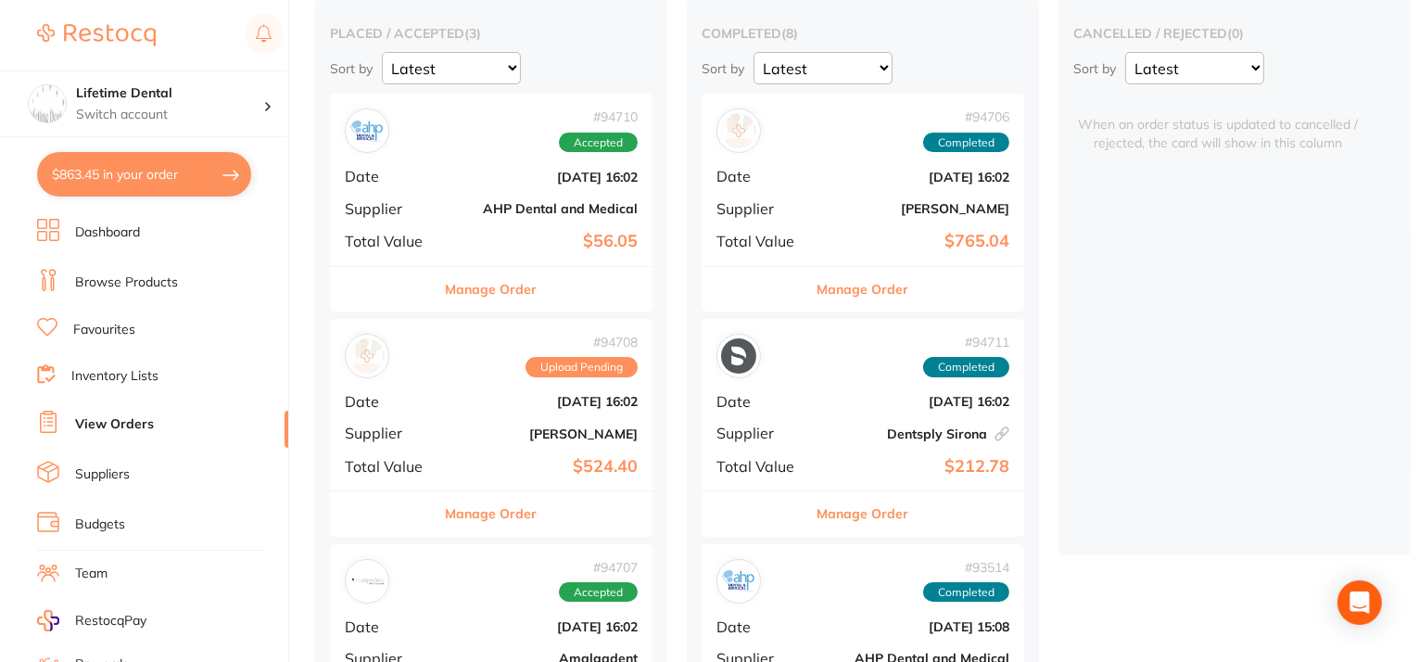
click at [467, 287] on button "Manage Order" at bounding box center [492, 289] width 92 height 44
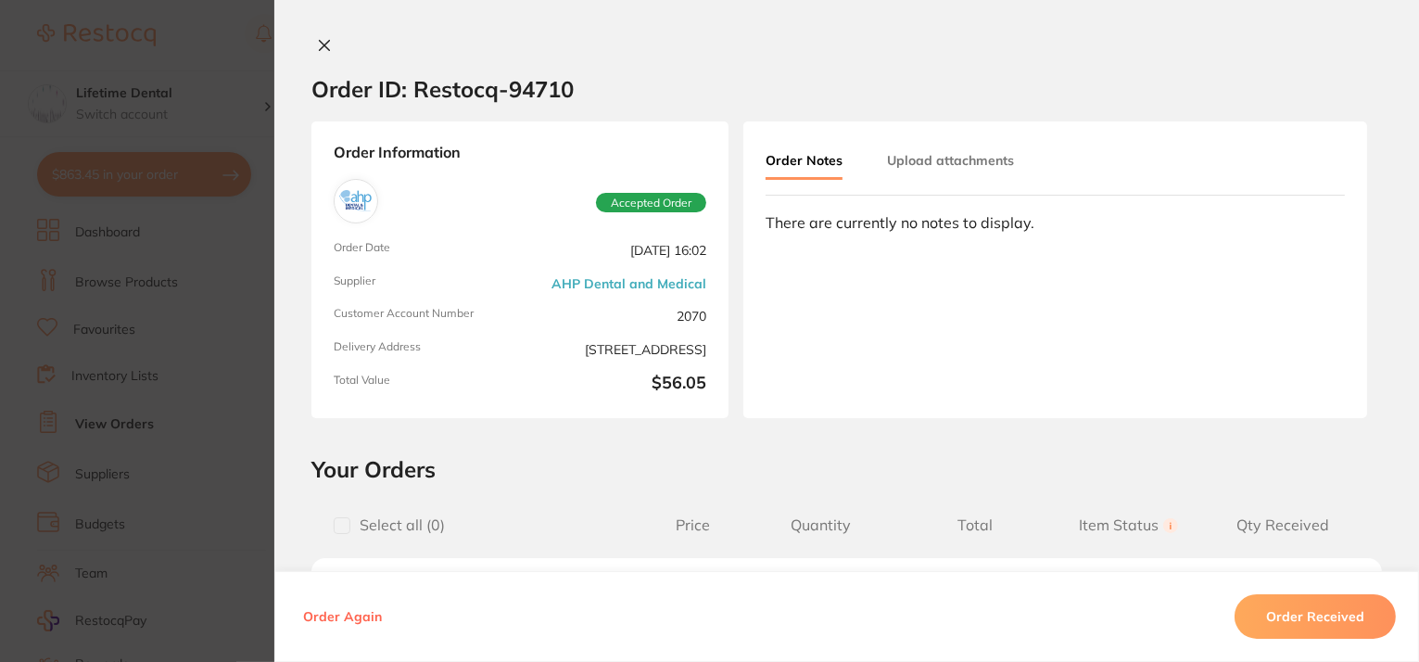
click at [327, 43] on button at bounding box center [324, 46] width 26 height 19
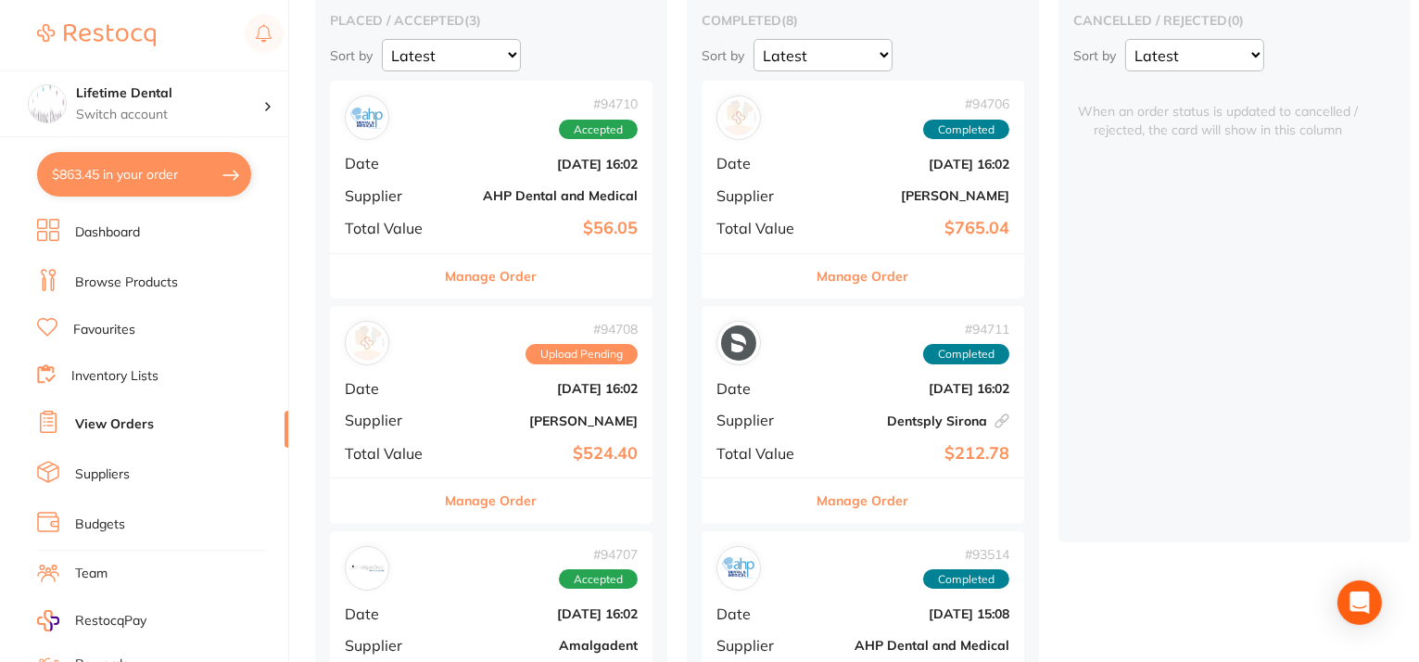
scroll to position [258, 0]
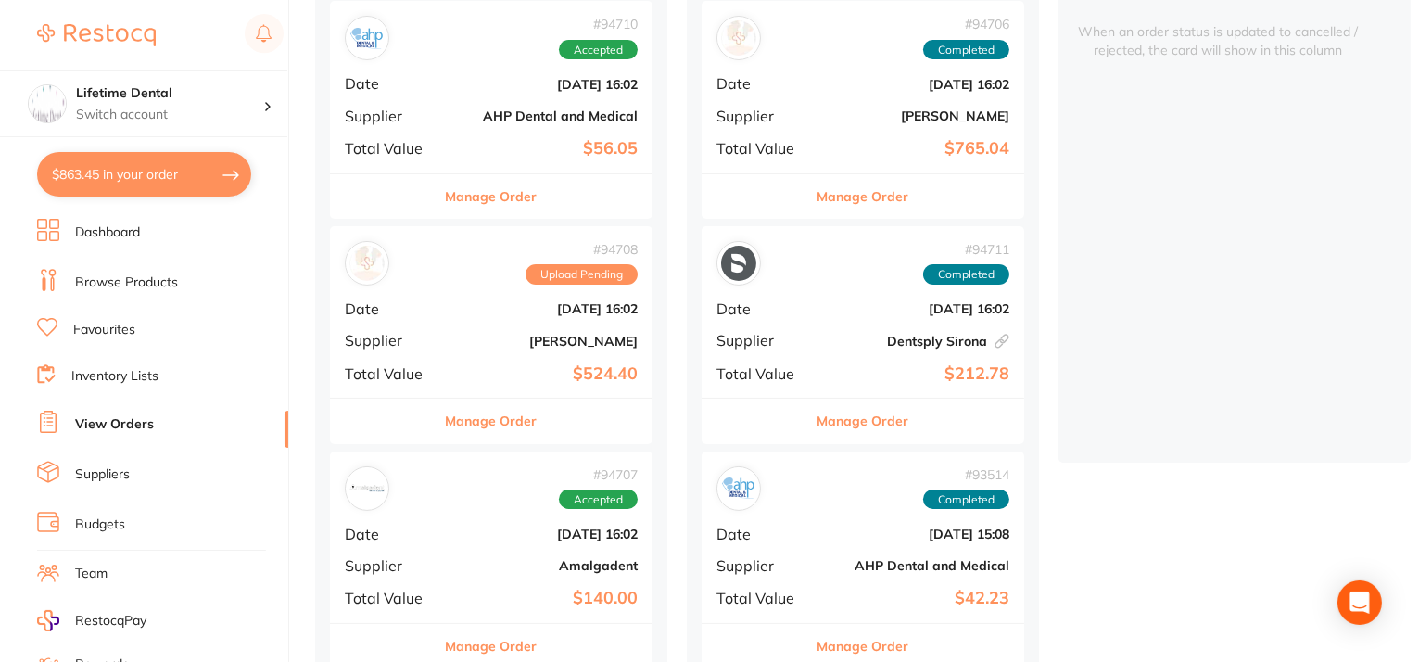
click at [478, 424] on button "Manage Order" at bounding box center [492, 420] width 92 height 44
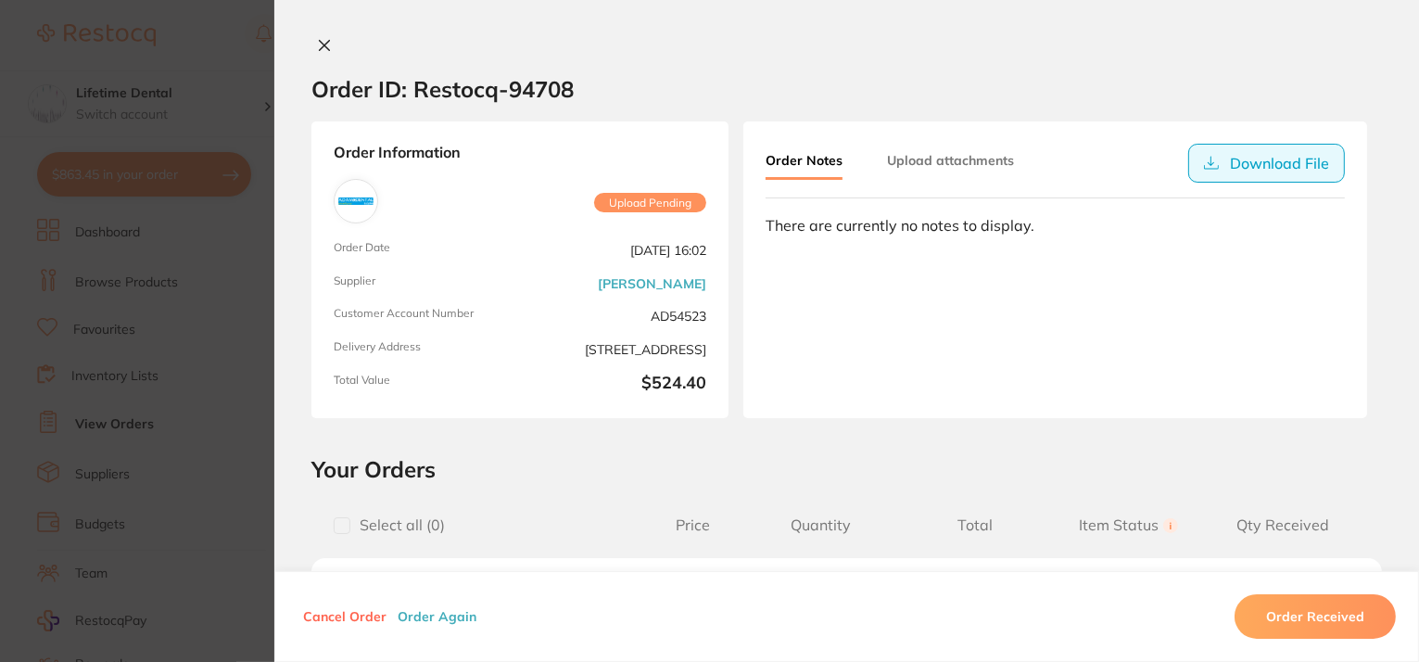
click at [1216, 163] on button "Download File" at bounding box center [1266, 163] width 157 height 39
click at [333, 49] on div at bounding box center [846, 46] width 1144 height 19
click at [320, 46] on icon at bounding box center [325, 46] width 10 height 10
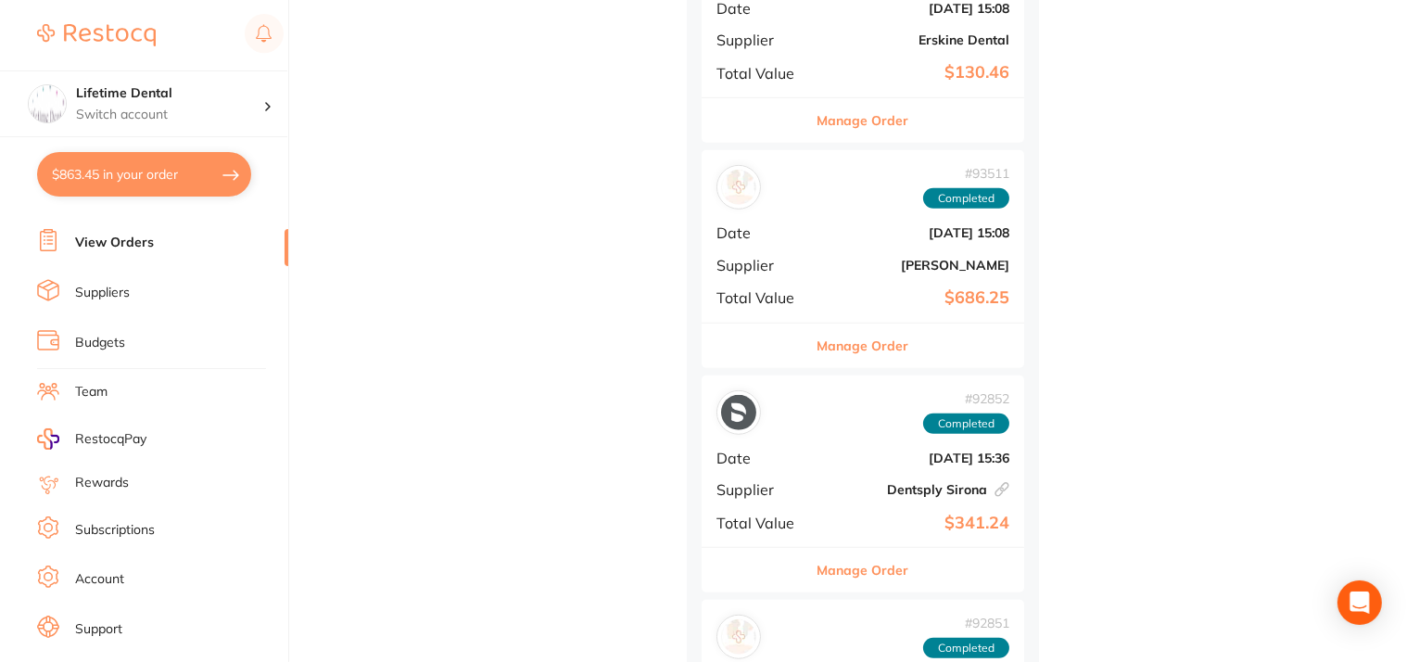
scroll to position [201, 0]
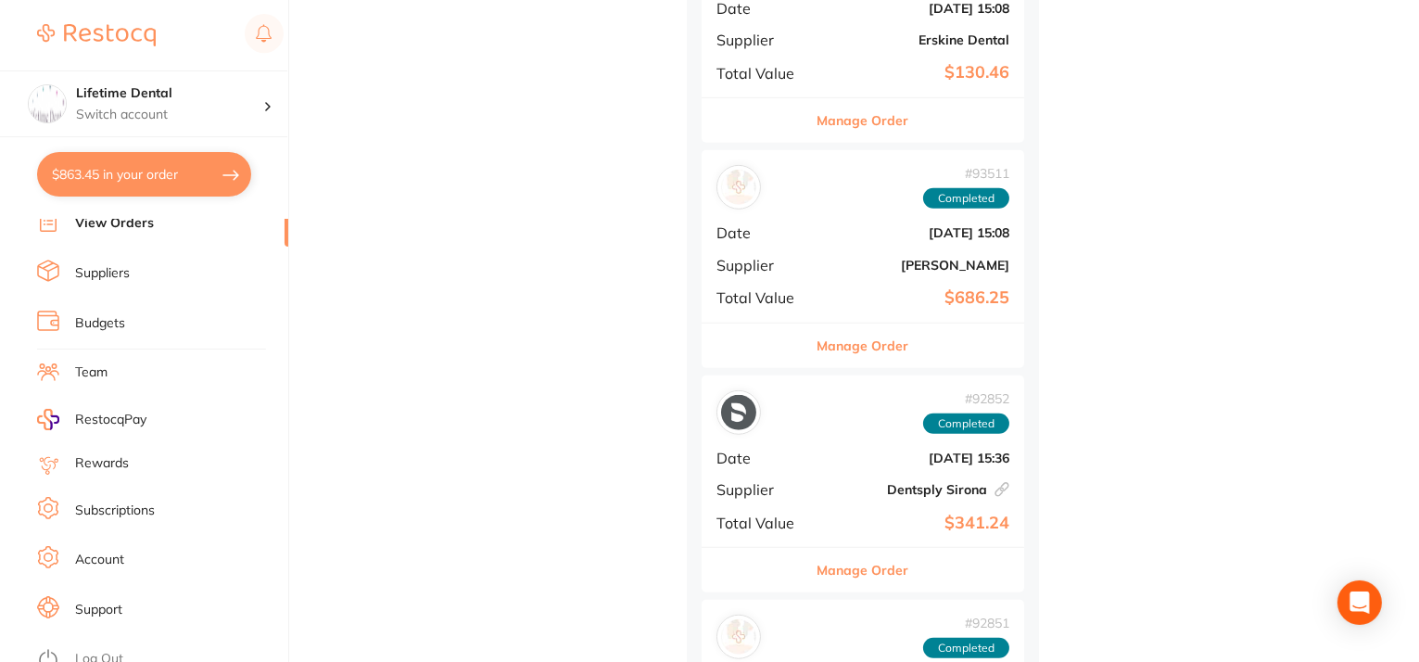
click at [120, 600] on link "Support" at bounding box center [98, 609] width 47 height 19
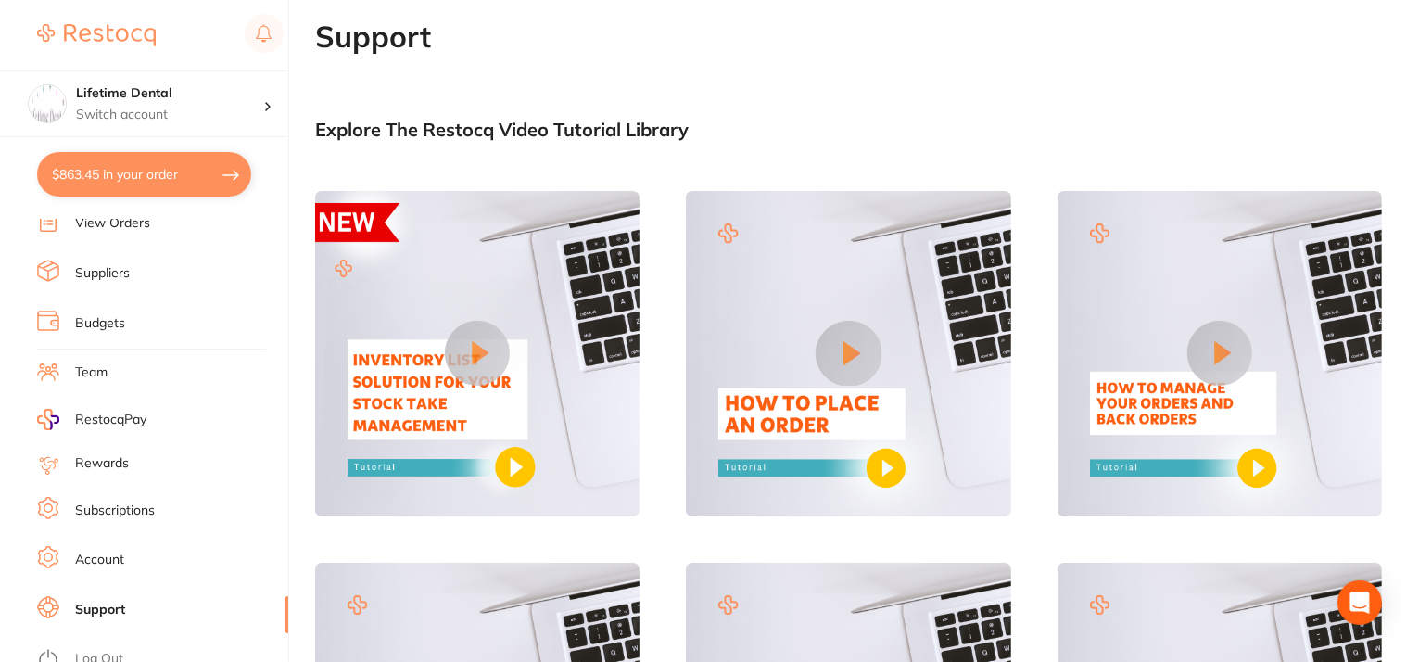
scroll to position [93, 0]
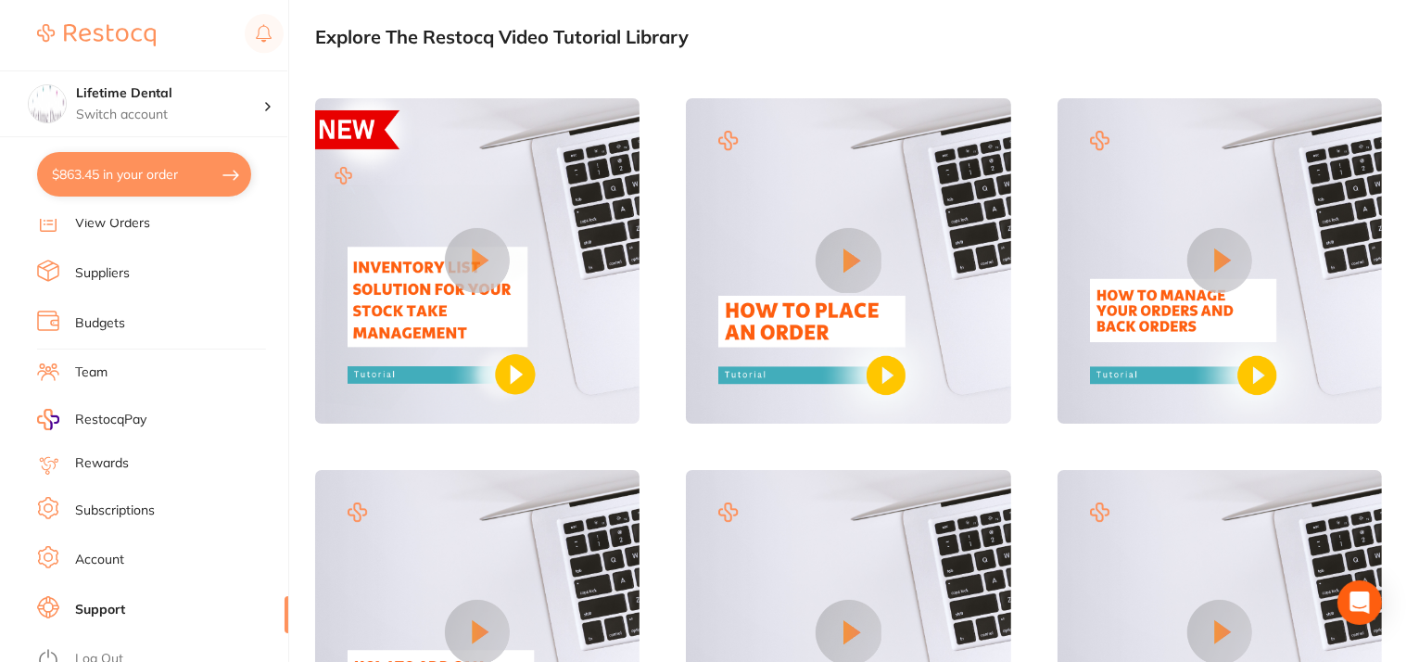
click at [831, 261] on button at bounding box center [847, 260] width 65 height 65
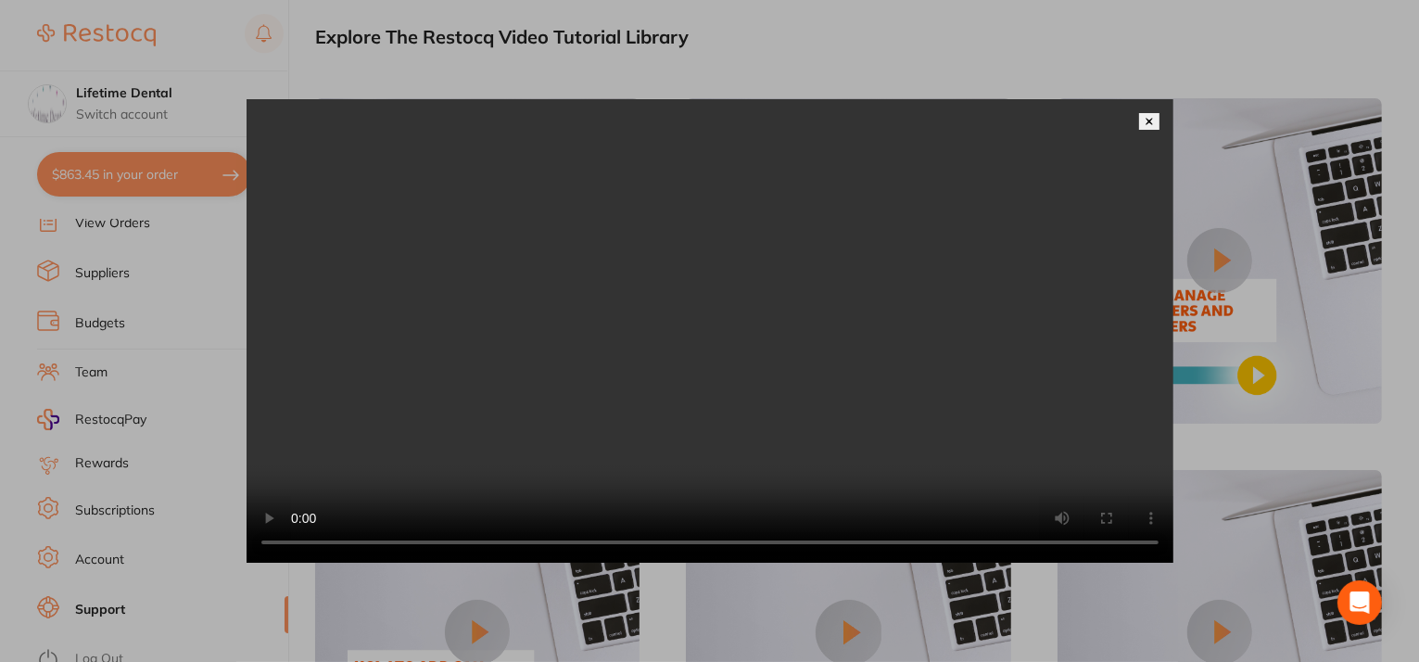
click at [1149, 117] on img at bounding box center [1148, 121] width 9 height 9
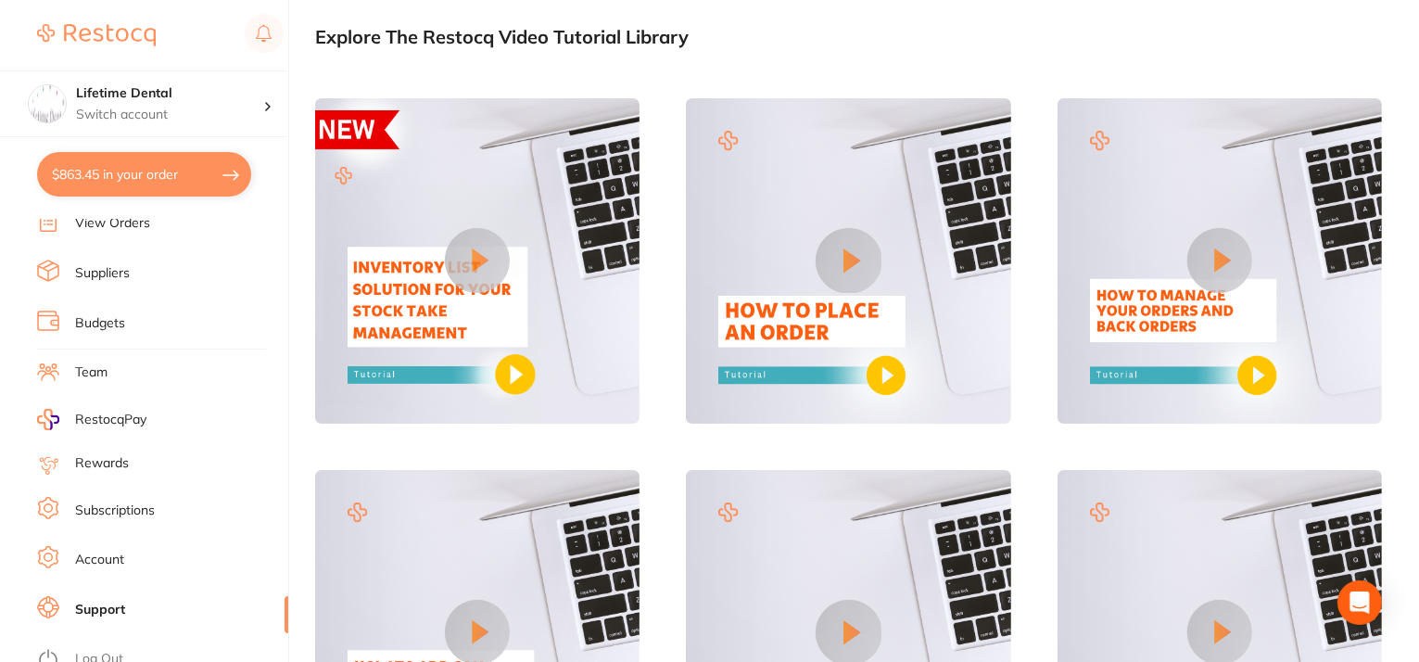
click at [480, 282] on button at bounding box center [477, 260] width 65 height 65
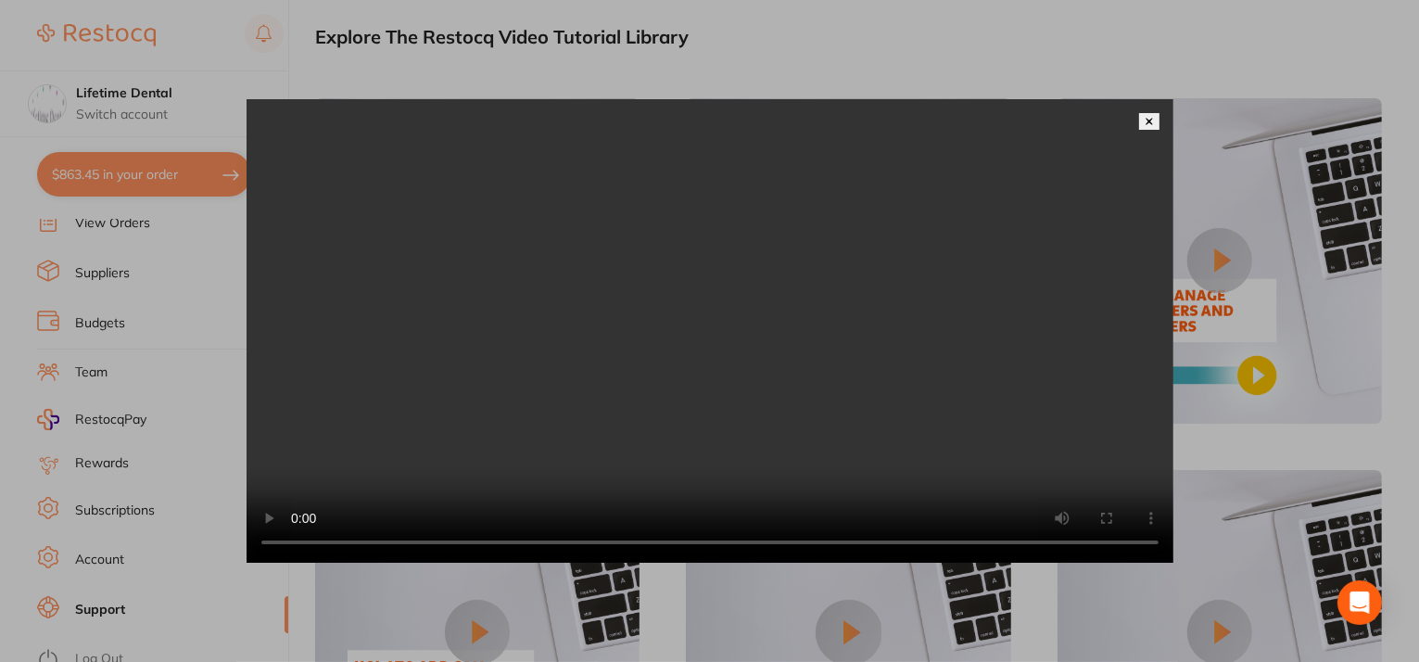
click at [1148, 117] on img at bounding box center [1148, 121] width 9 height 9
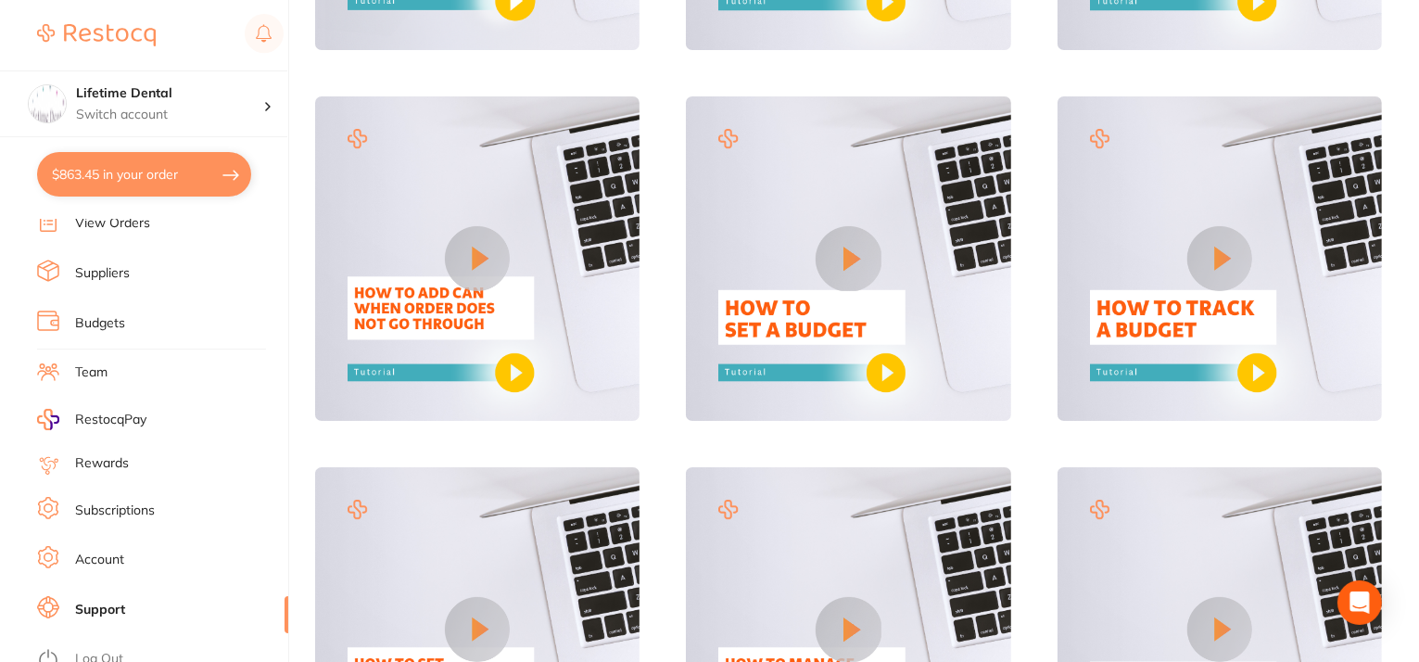
scroll to position [463, 0]
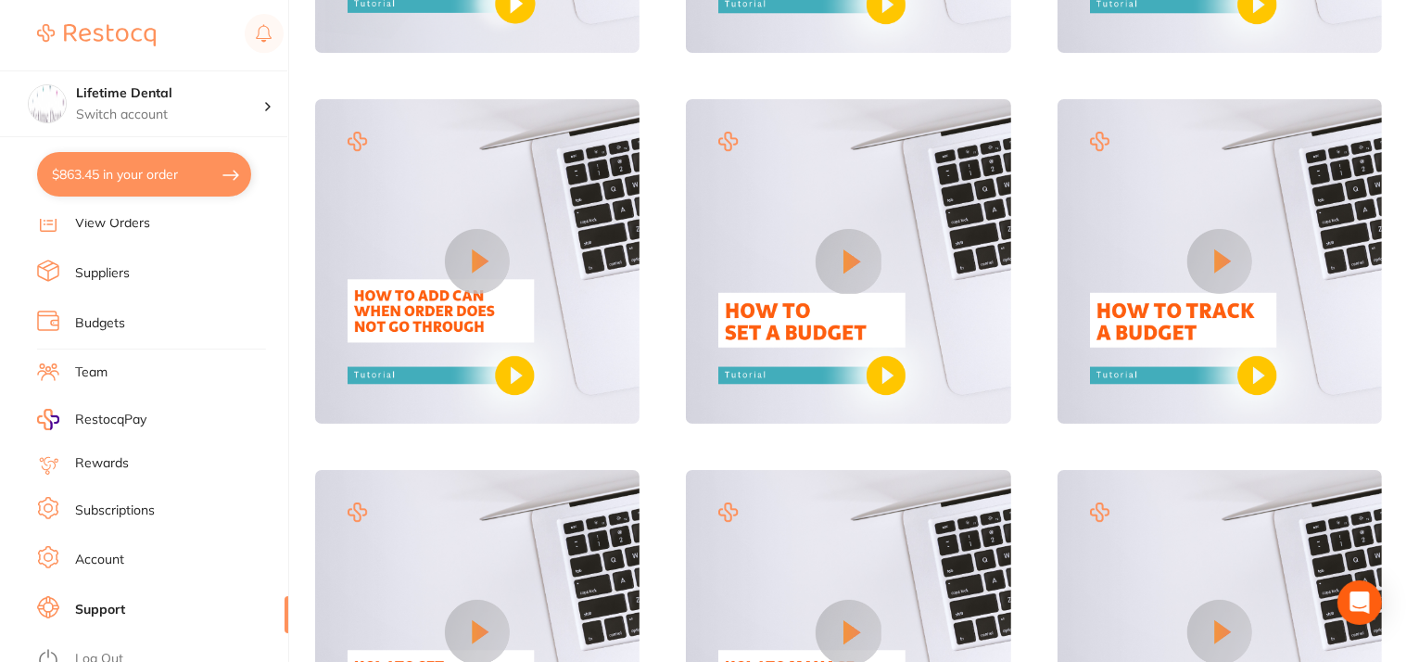
click at [471, 266] on button at bounding box center [477, 261] width 65 height 65
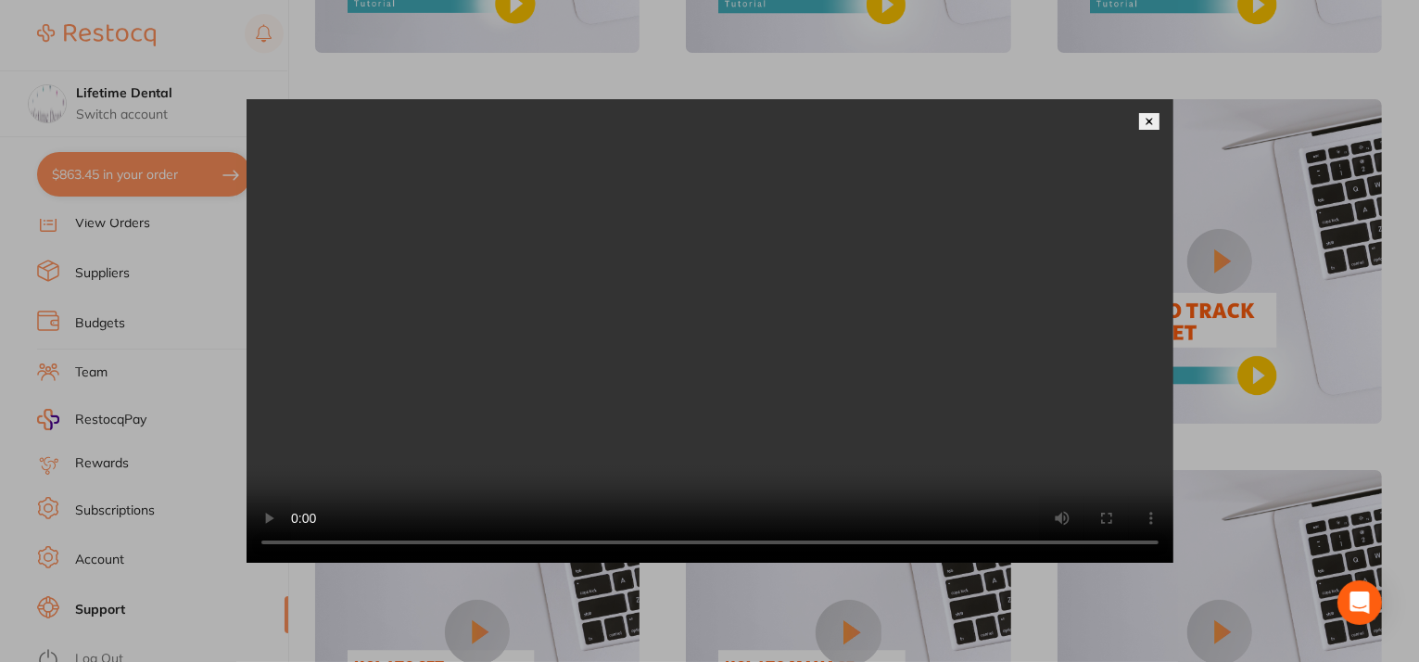
click at [1146, 99] on video at bounding box center [709, 330] width 927 height 463
click at [1144, 117] on img at bounding box center [1148, 121] width 9 height 9
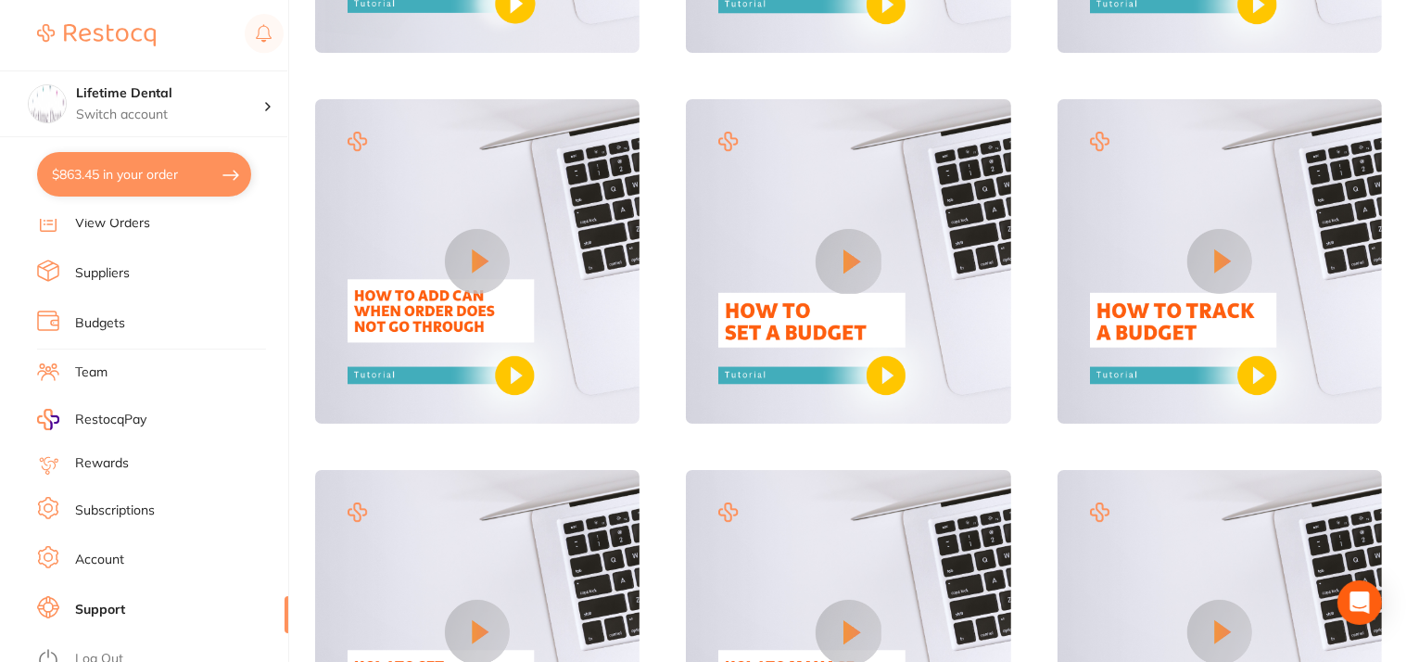
click at [132, 174] on button "$863.45 in your order" at bounding box center [144, 174] width 214 height 44
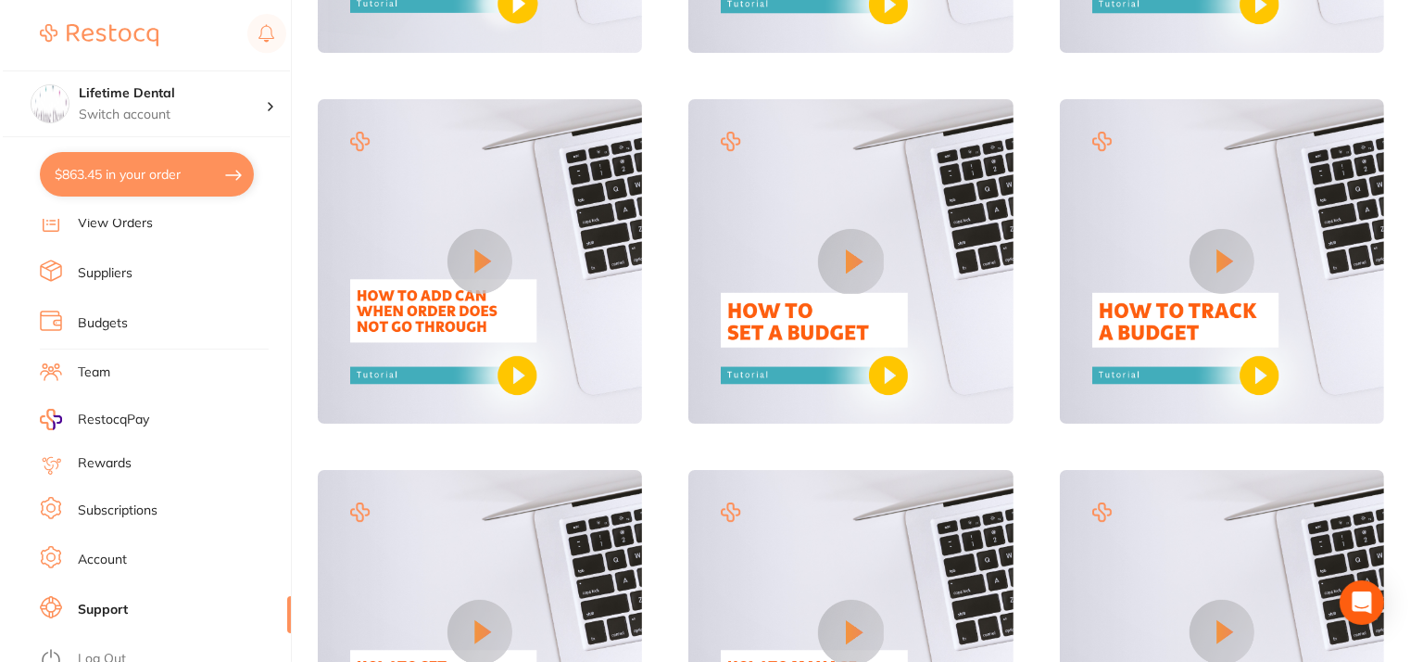
scroll to position [0, 0]
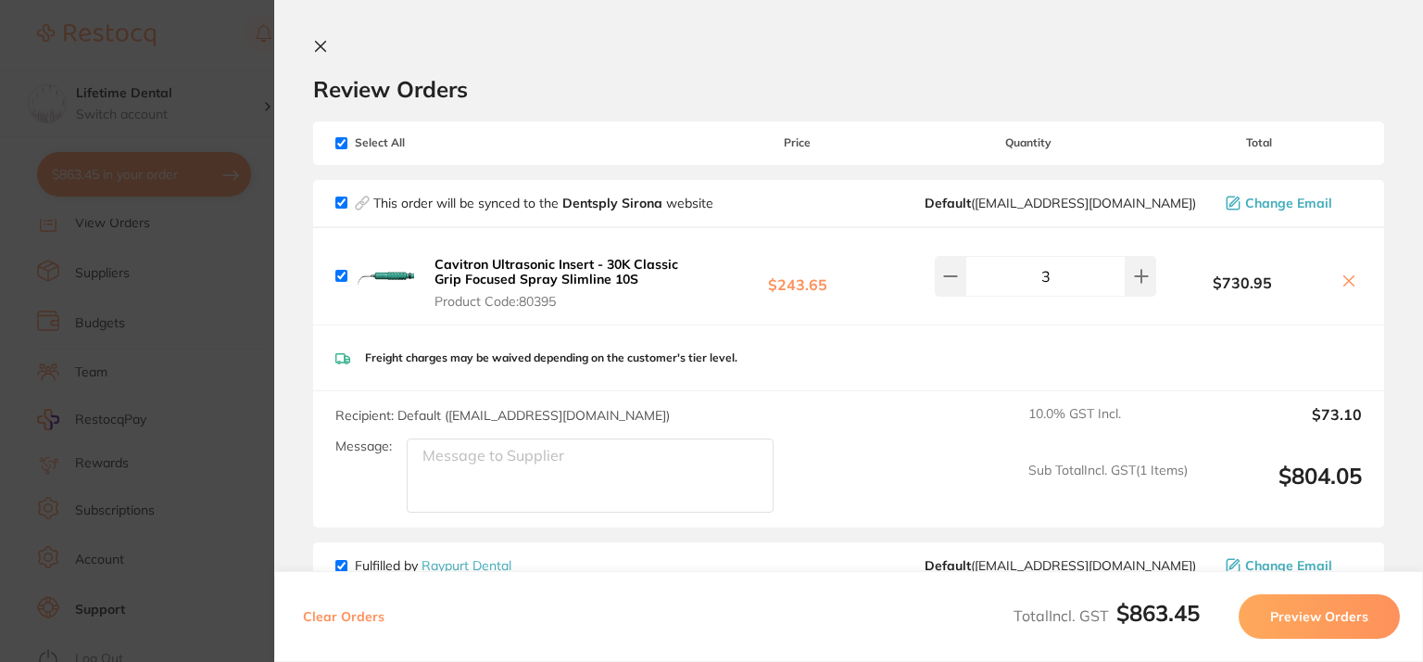
click at [316, 50] on icon at bounding box center [321, 47] width 10 height 10
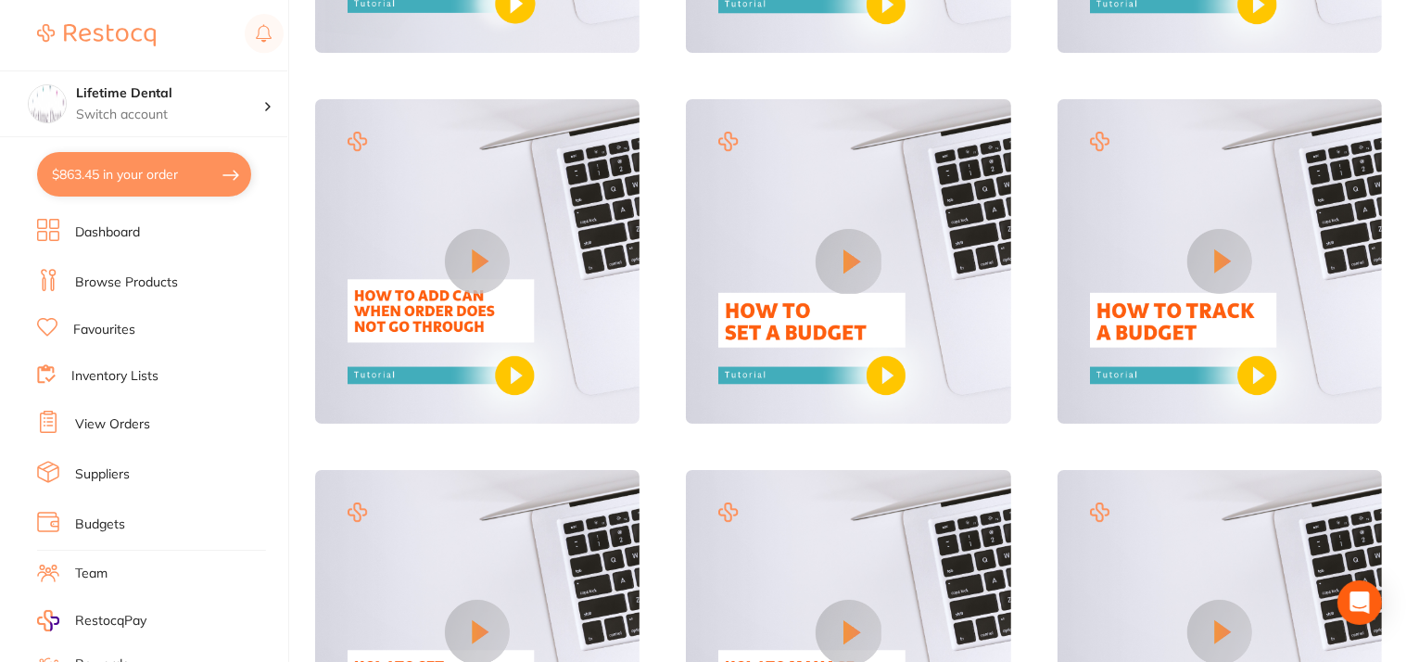
click at [139, 171] on button "$863.45 in your order" at bounding box center [144, 174] width 214 height 44
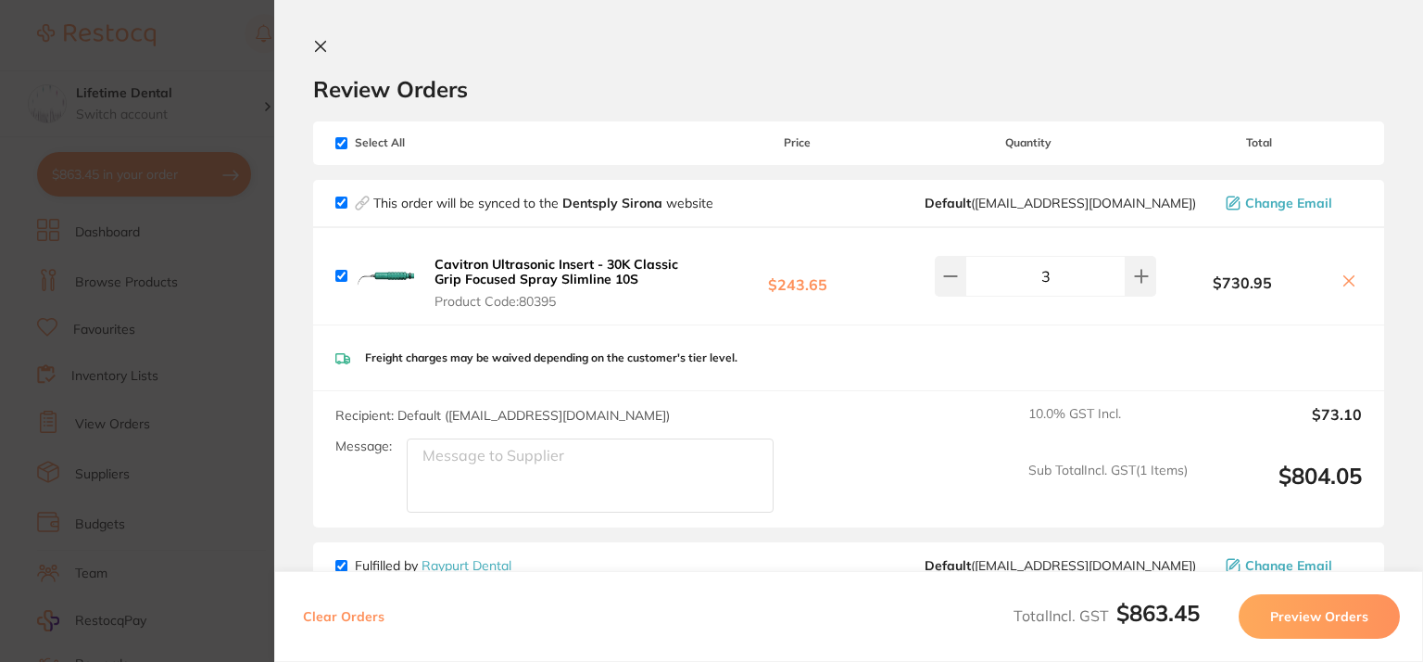
click at [321, 48] on icon at bounding box center [320, 46] width 15 height 15
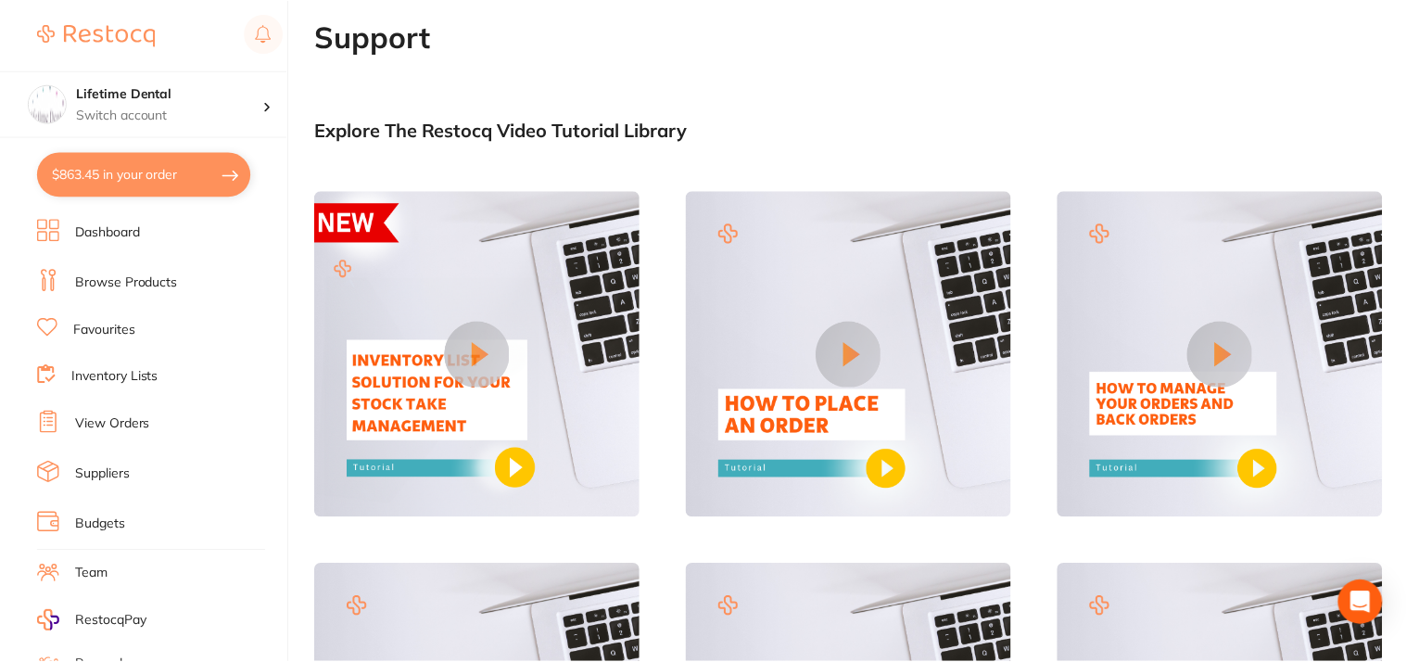
scroll to position [463, 0]
